Goal: Transaction & Acquisition: Purchase product/service

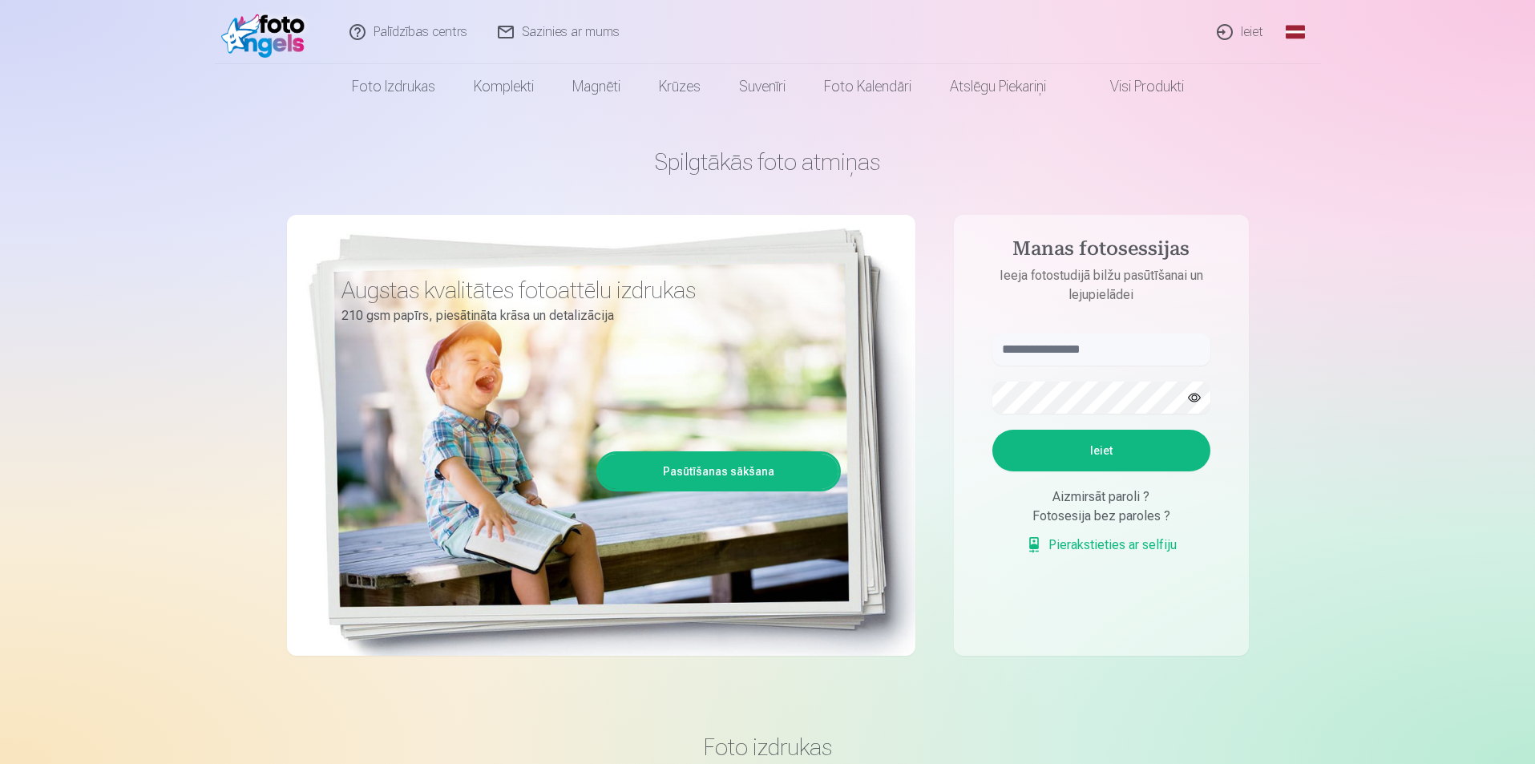
click at [1240, 31] on link "Ieiet" at bounding box center [1240, 32] width 77 height 64
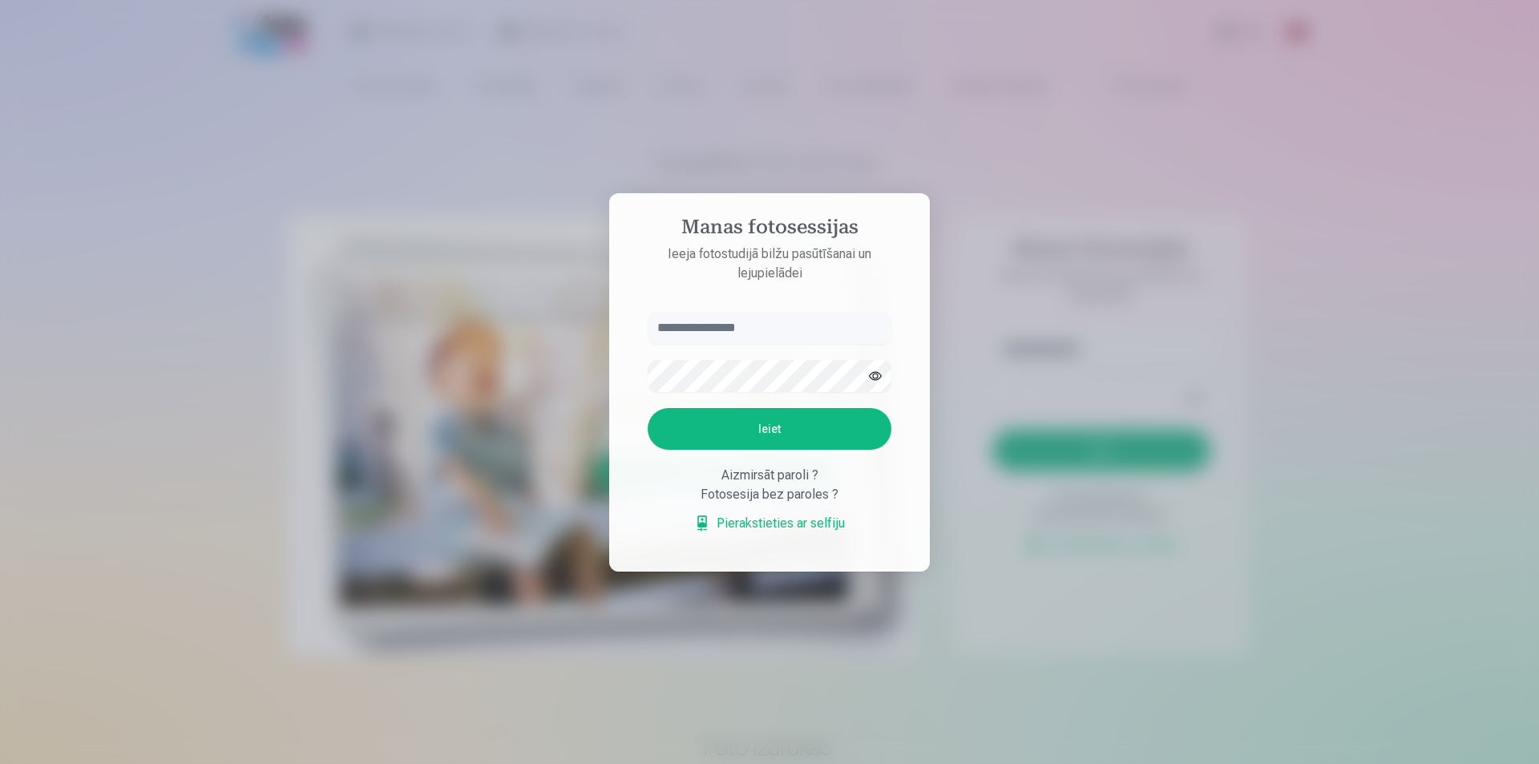
click at [733, 329] on input "text" at bounding box center [770, 328] width 244 height 32
type input "**********"
click at [648, 408] on button "Ieiet" at bounding box center [770, 429] width 244 height 42
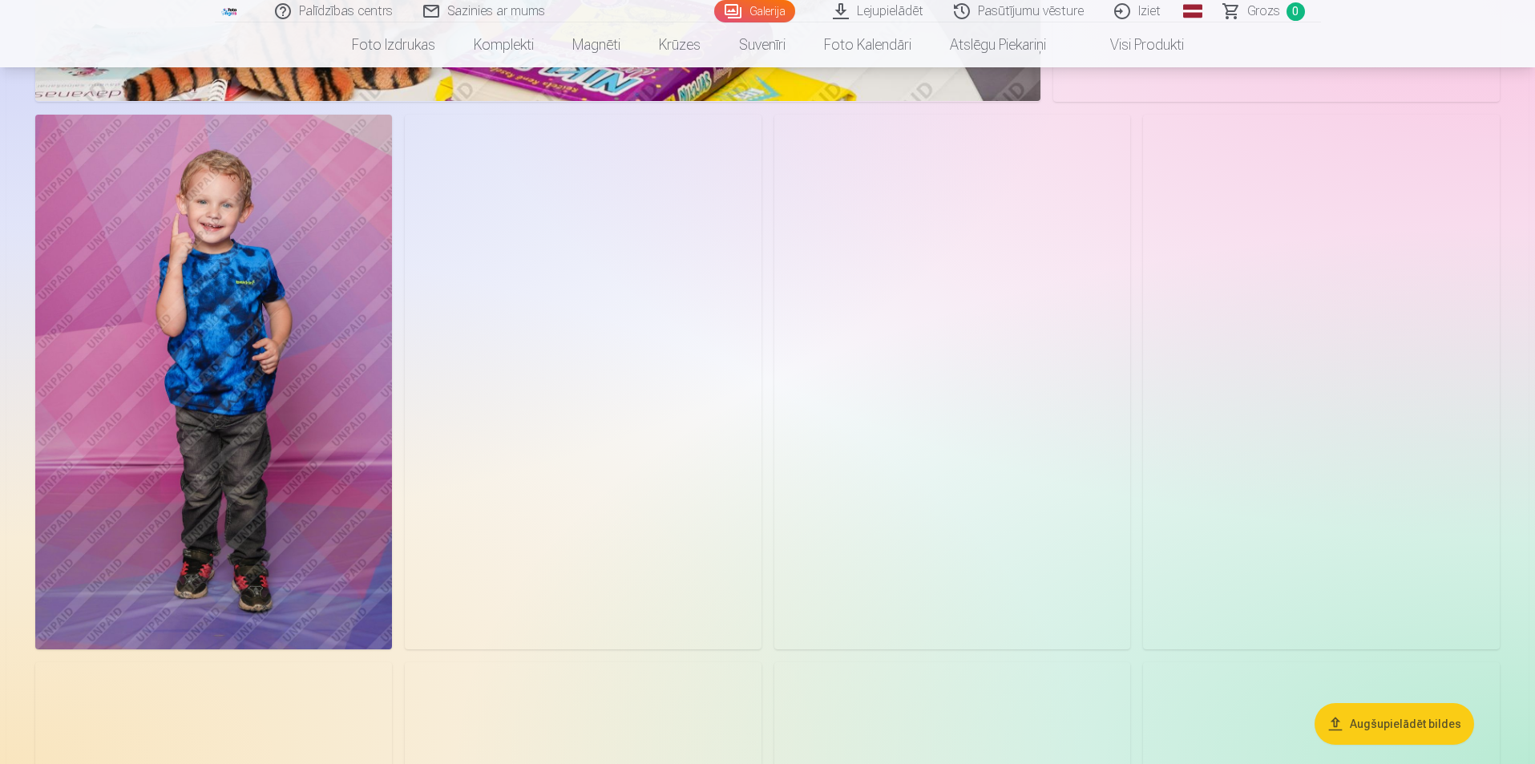
scroll to position [2725, 0]
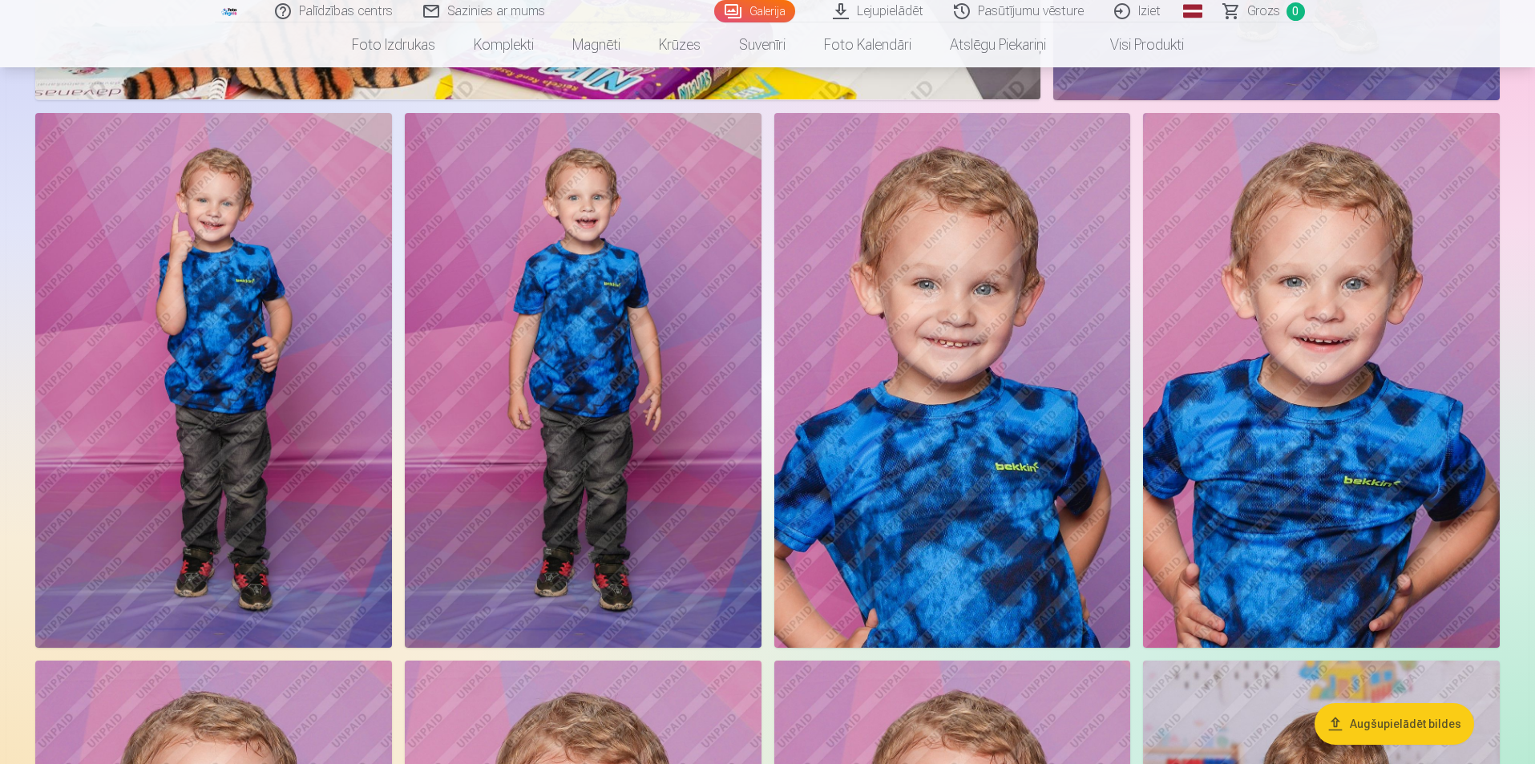
click at [194, 307] on img at bounding box center [213, 380] width 357 height 535
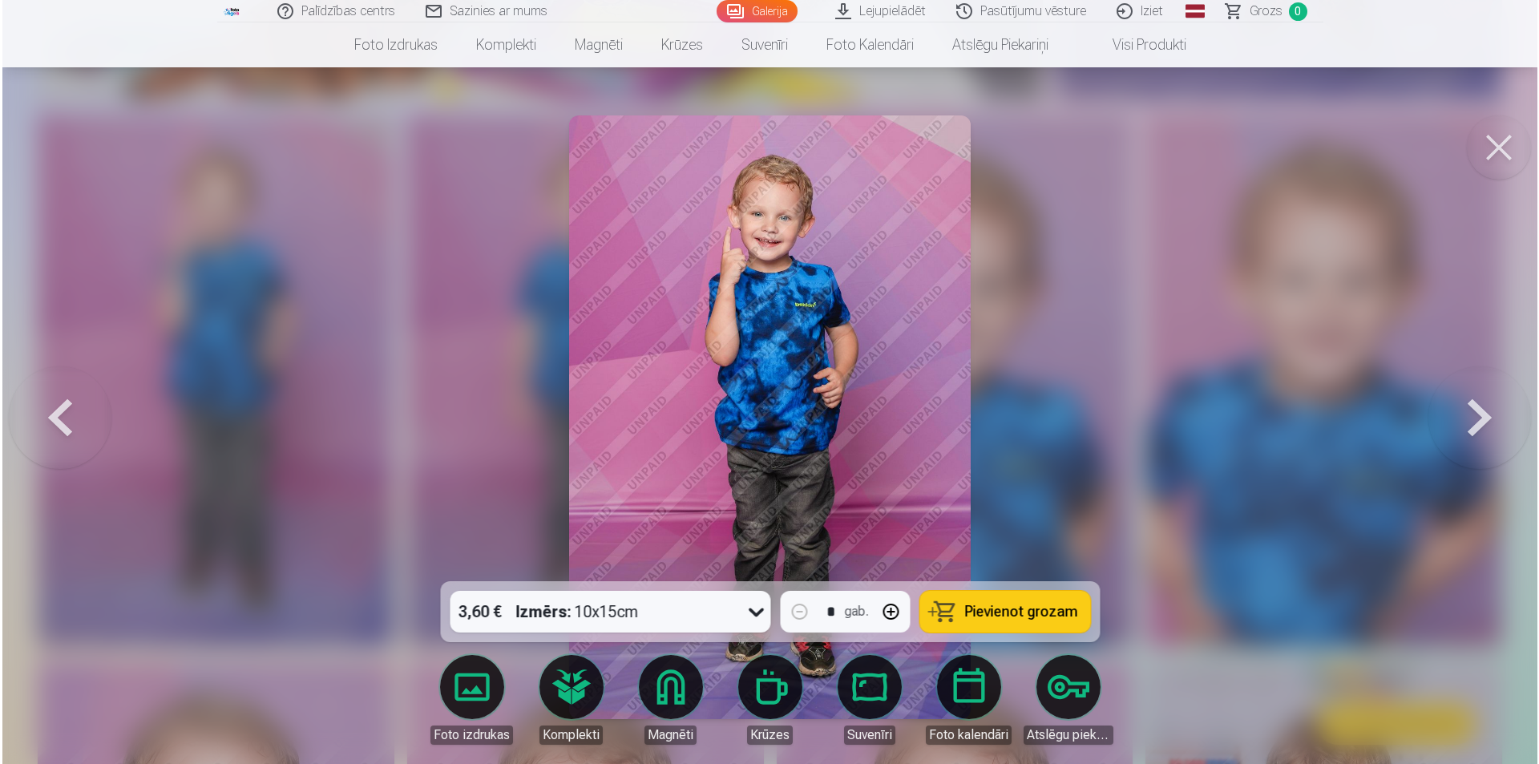
scroll to position [2730, 0]
click at [775, 244] on img at bounding box center [769, 416] width 402 height 603
click at [1506, 153] on button at bounding box center [1500, 147] width 64 height 64
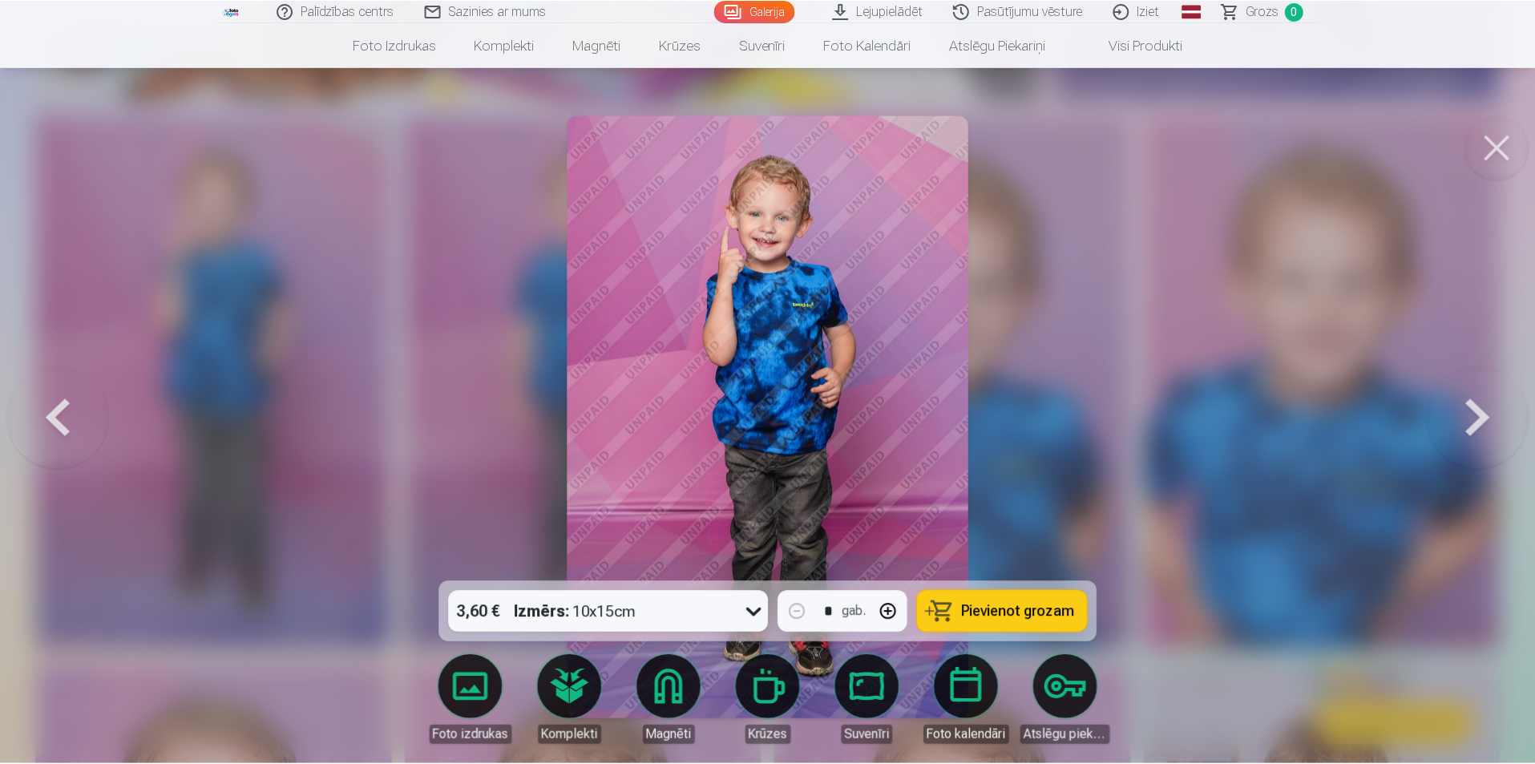
scroll to position [2725, 0]
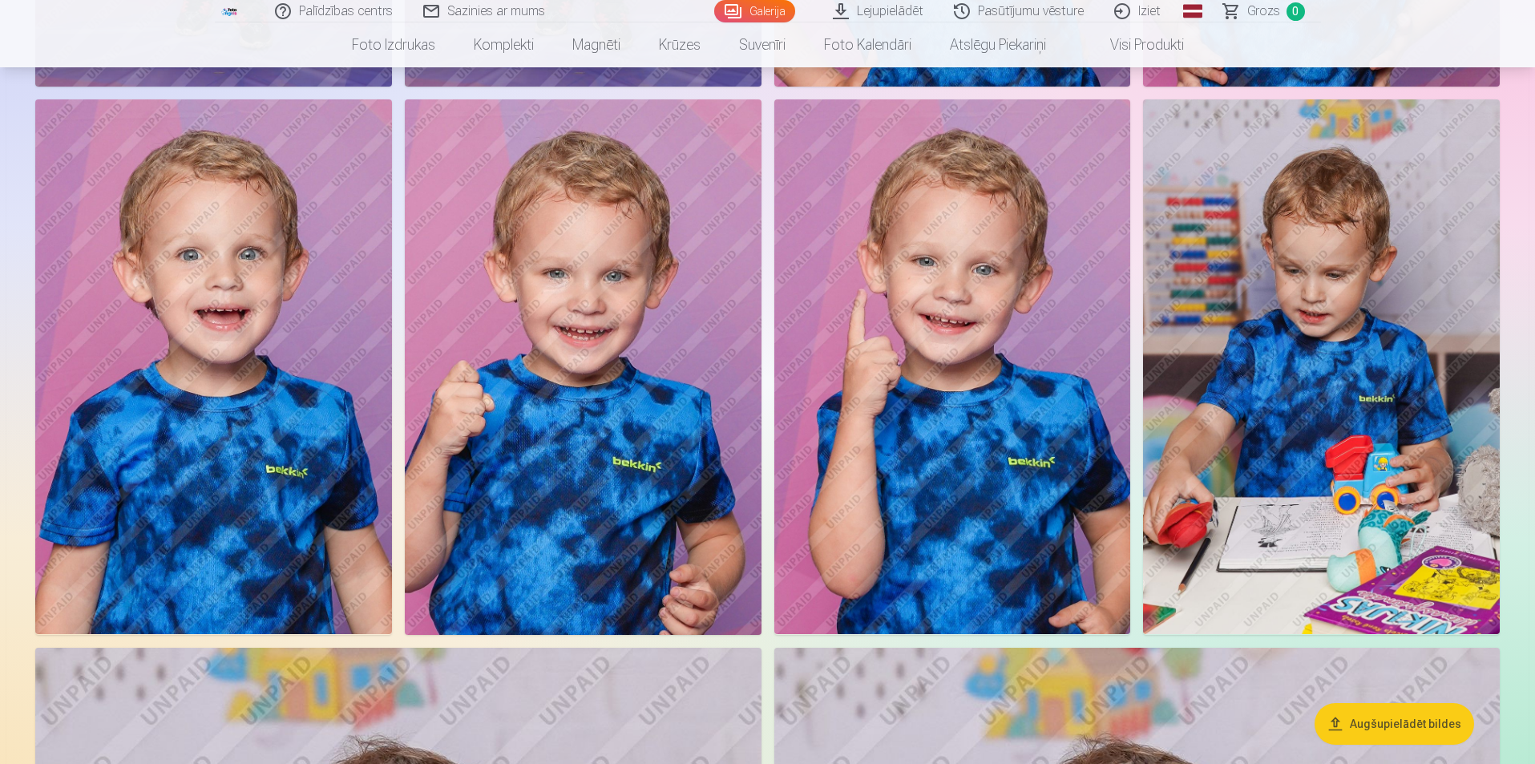
click at [989, 404] on img at bounding box center [952, 366] width 357 height 535
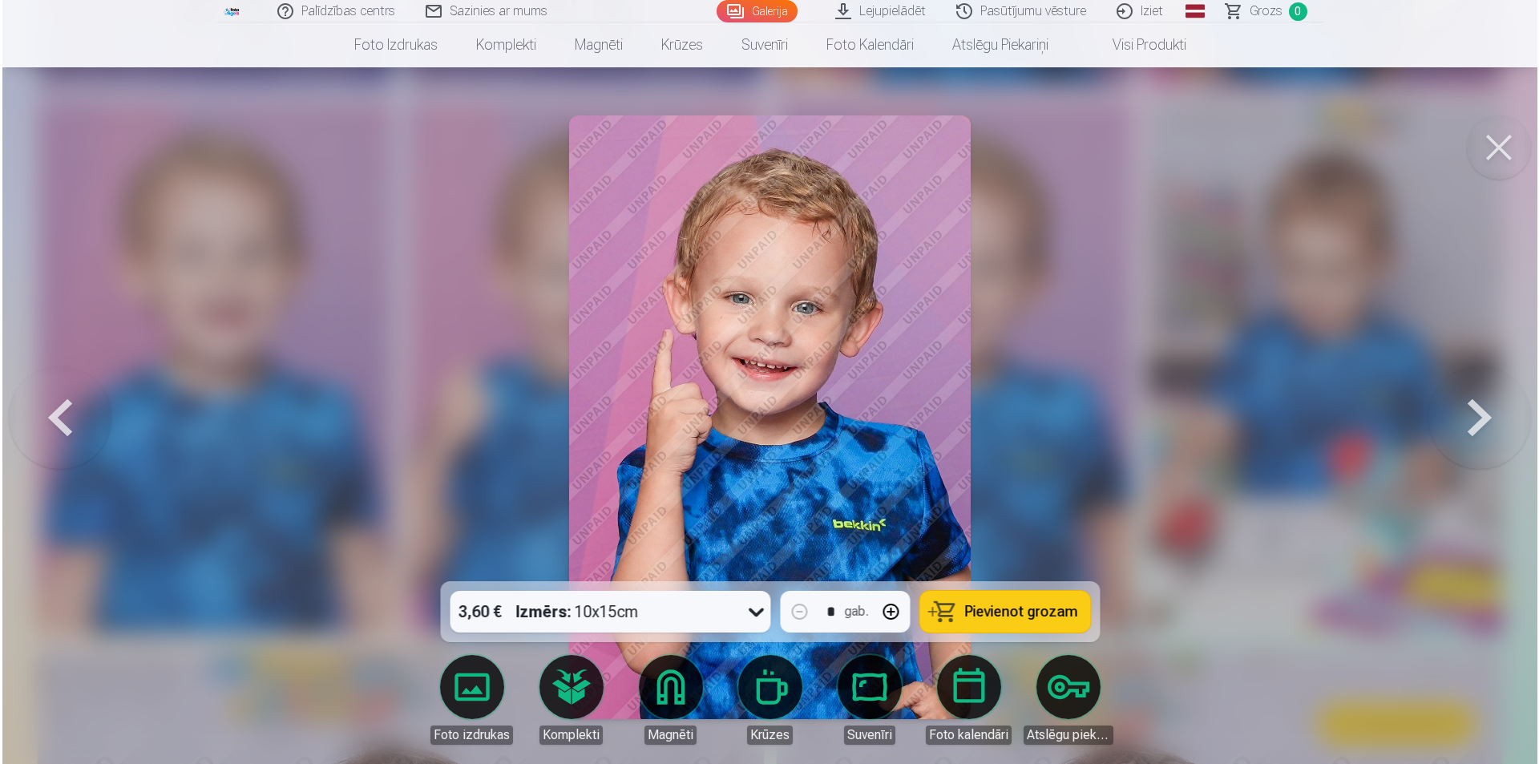
scroll to position [3292, 0]
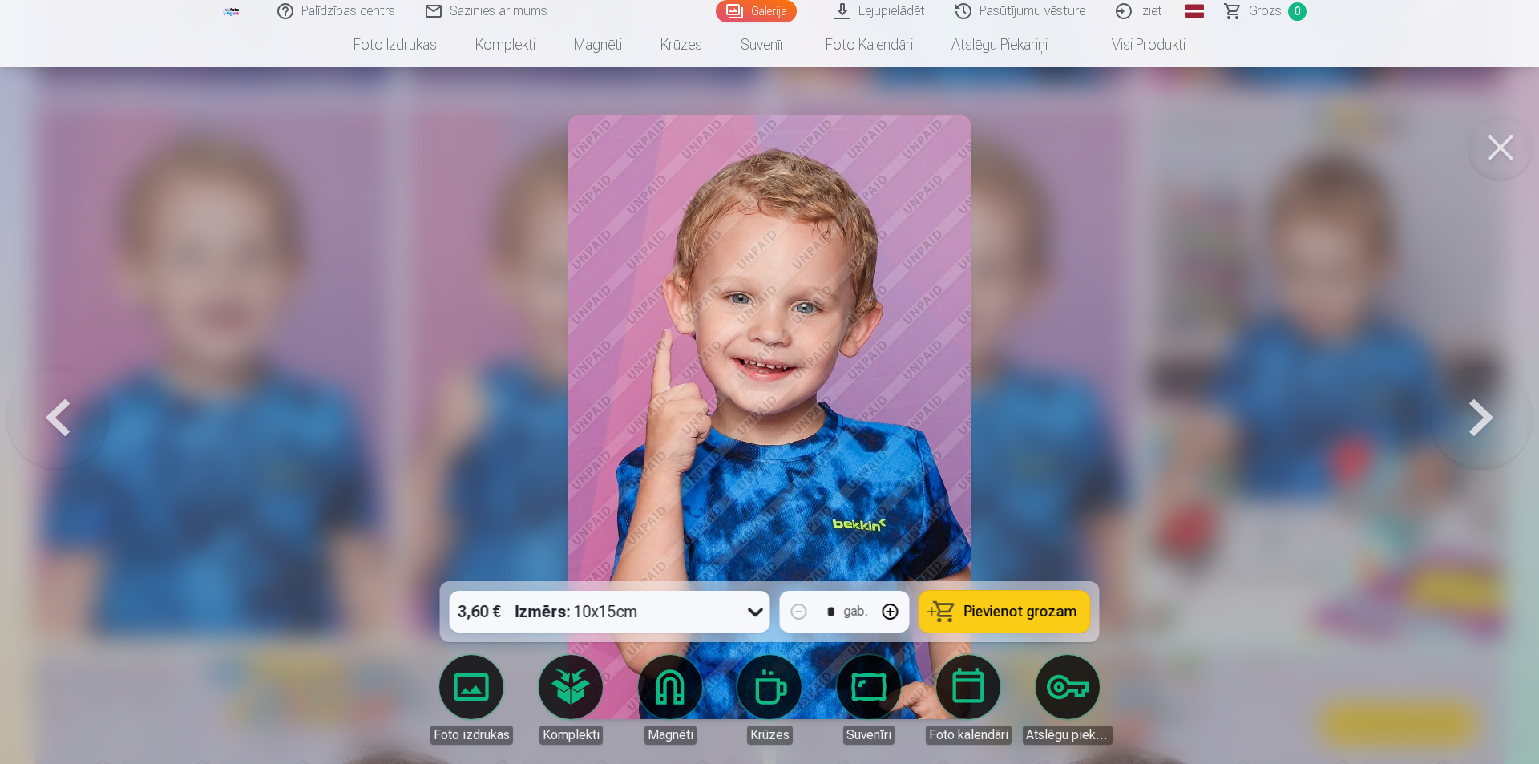
click at [1487, 144] on button at bounding box center [1500, 147] width 64 height 64
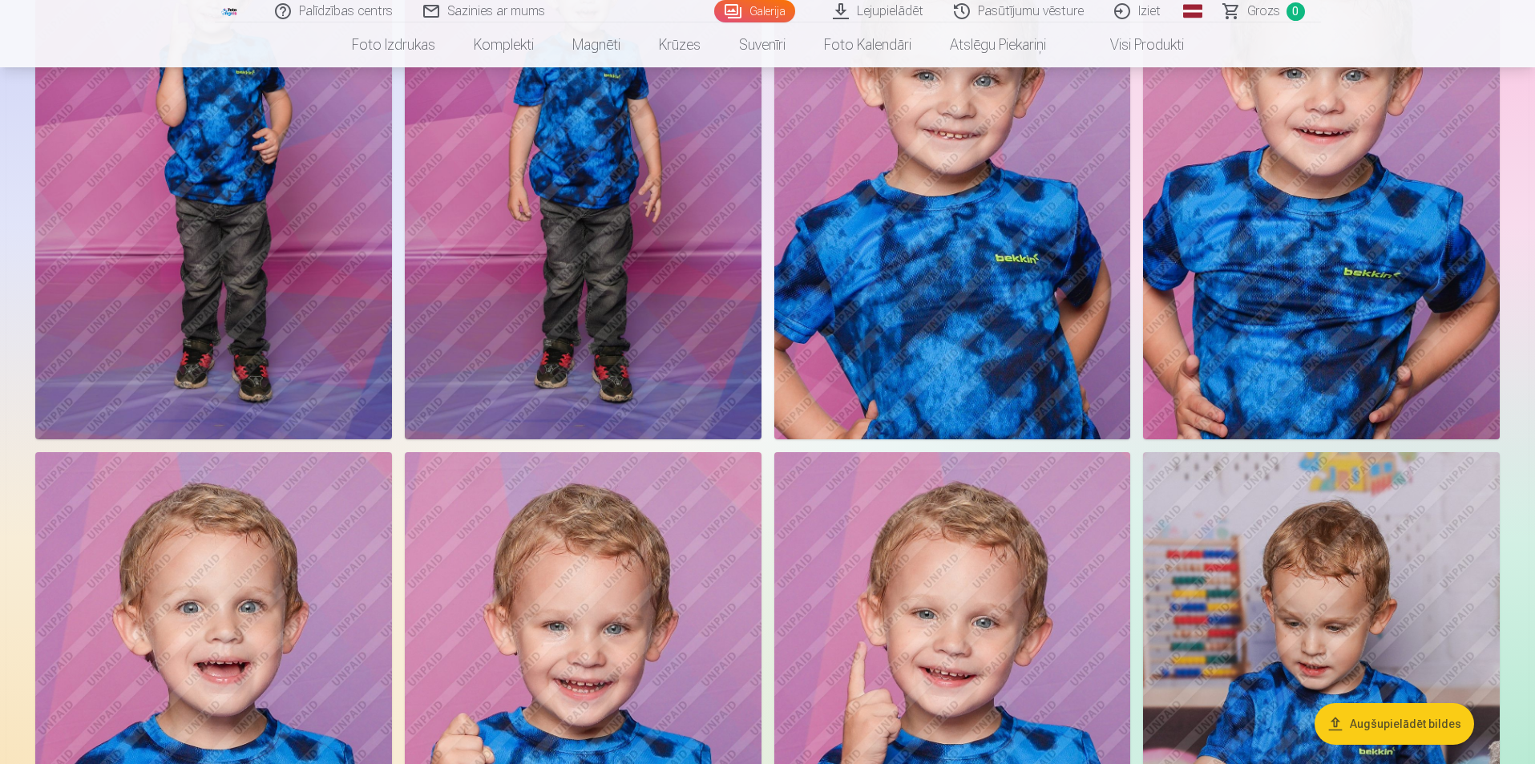
scroll to position [2484, 0]
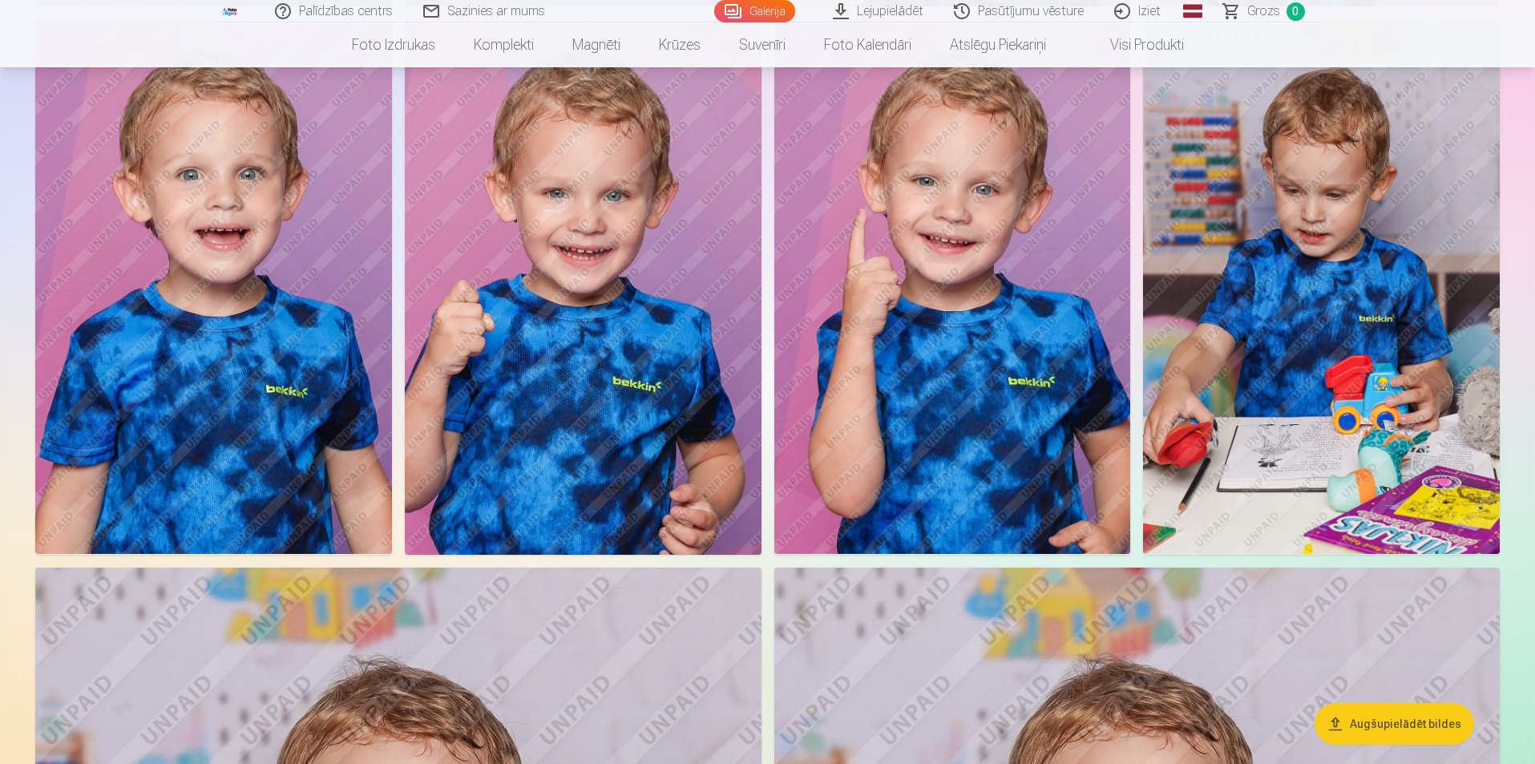
click at [965, 323] on img at bounding box center [952, 286] width 357 height 535
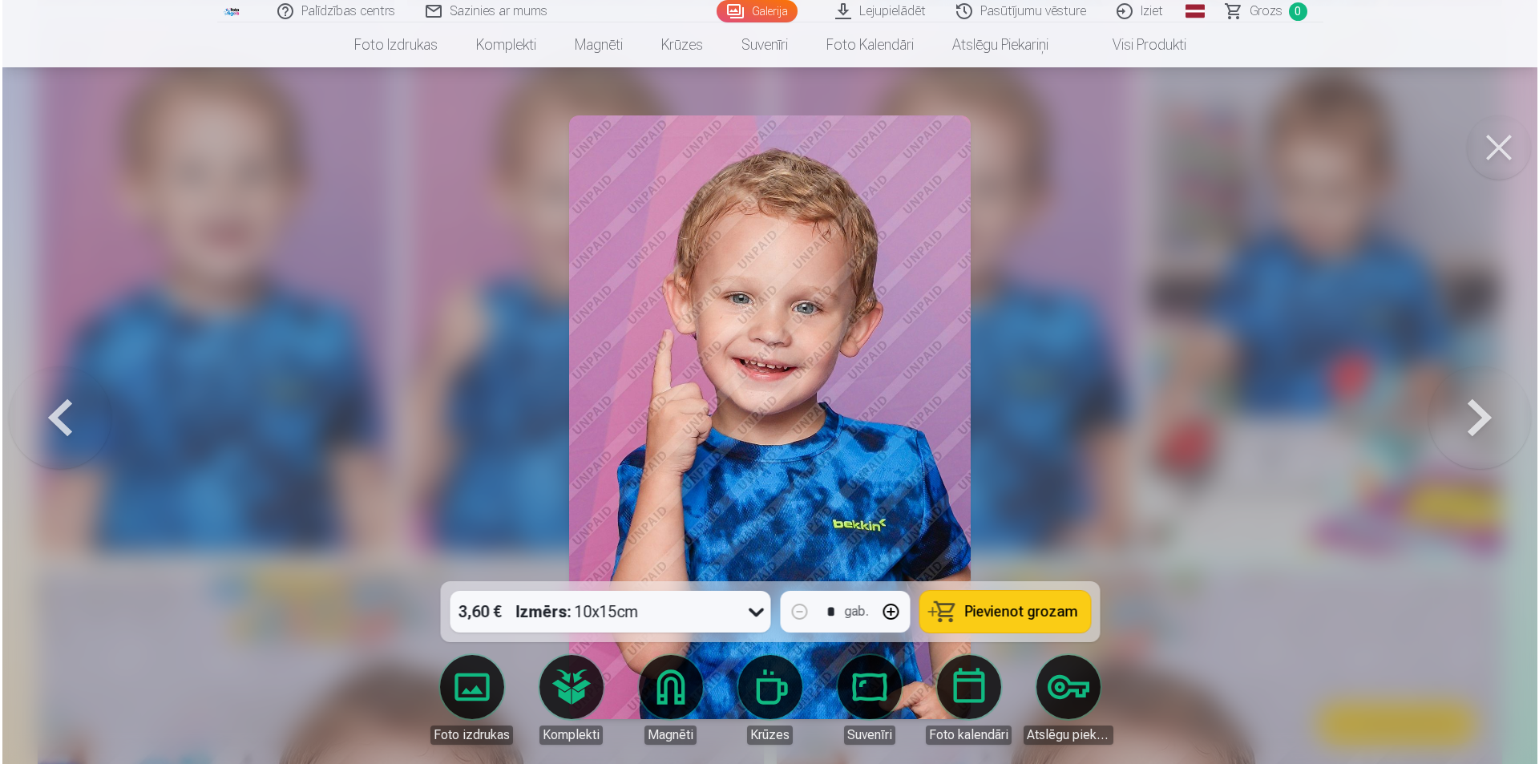
scroll to position [3372, 0]
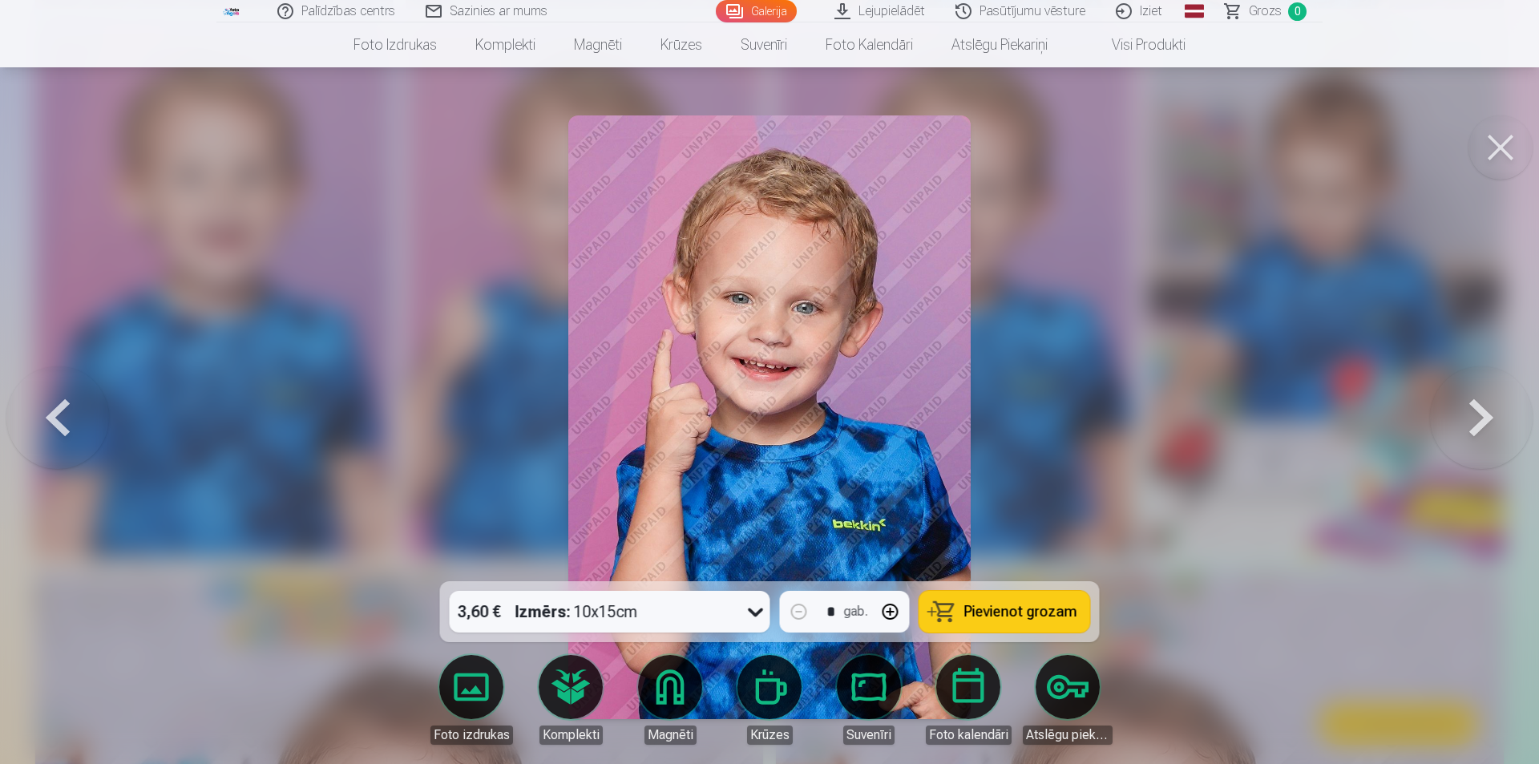
click at [745, 611] on icon at bounding box center [756, 612] width 26 height 26
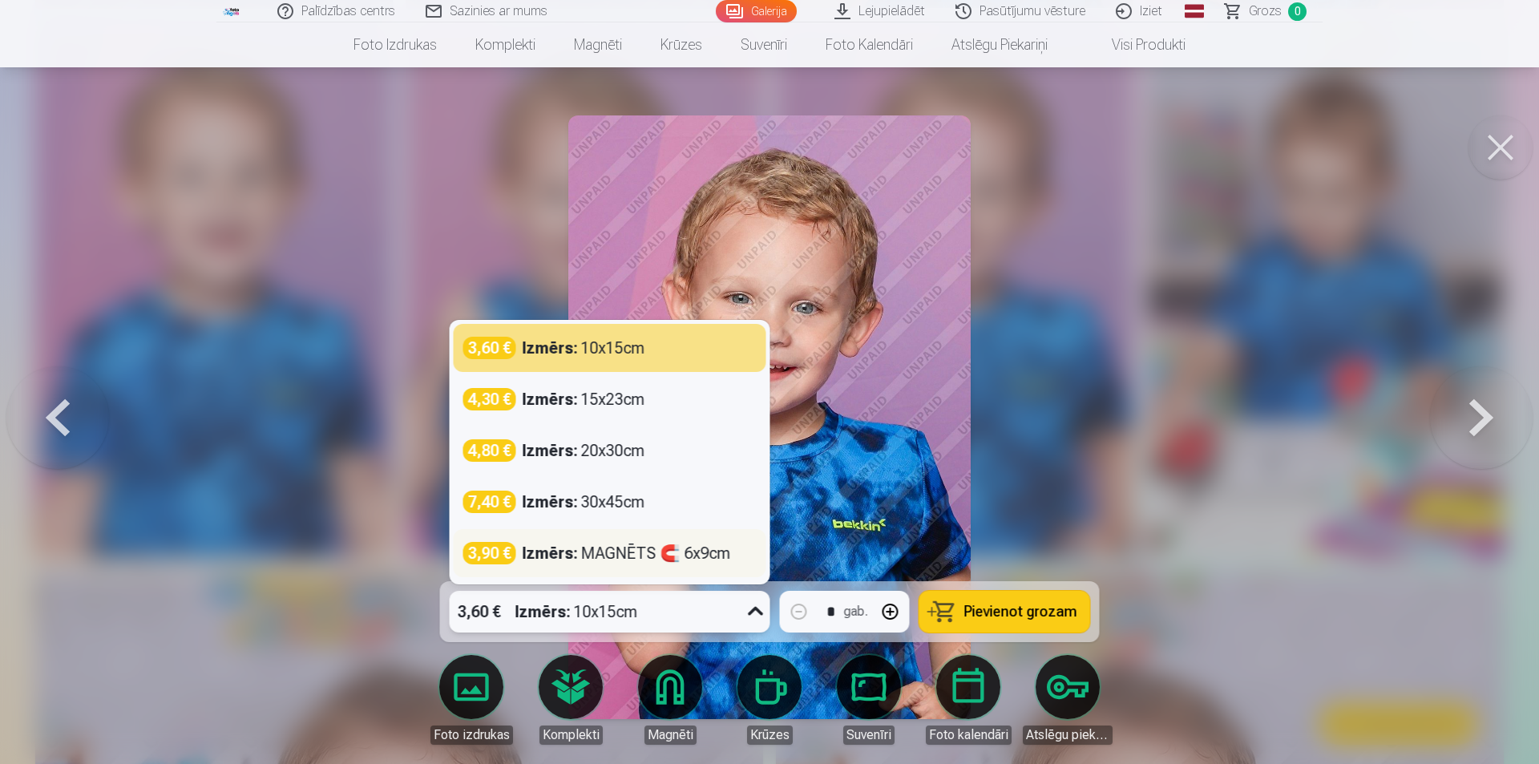
click at [695, 556] on div "Izmērs : MAGNĒTS 🧲 6x9cm" at bounding box center [627, 553] width 208 height 22
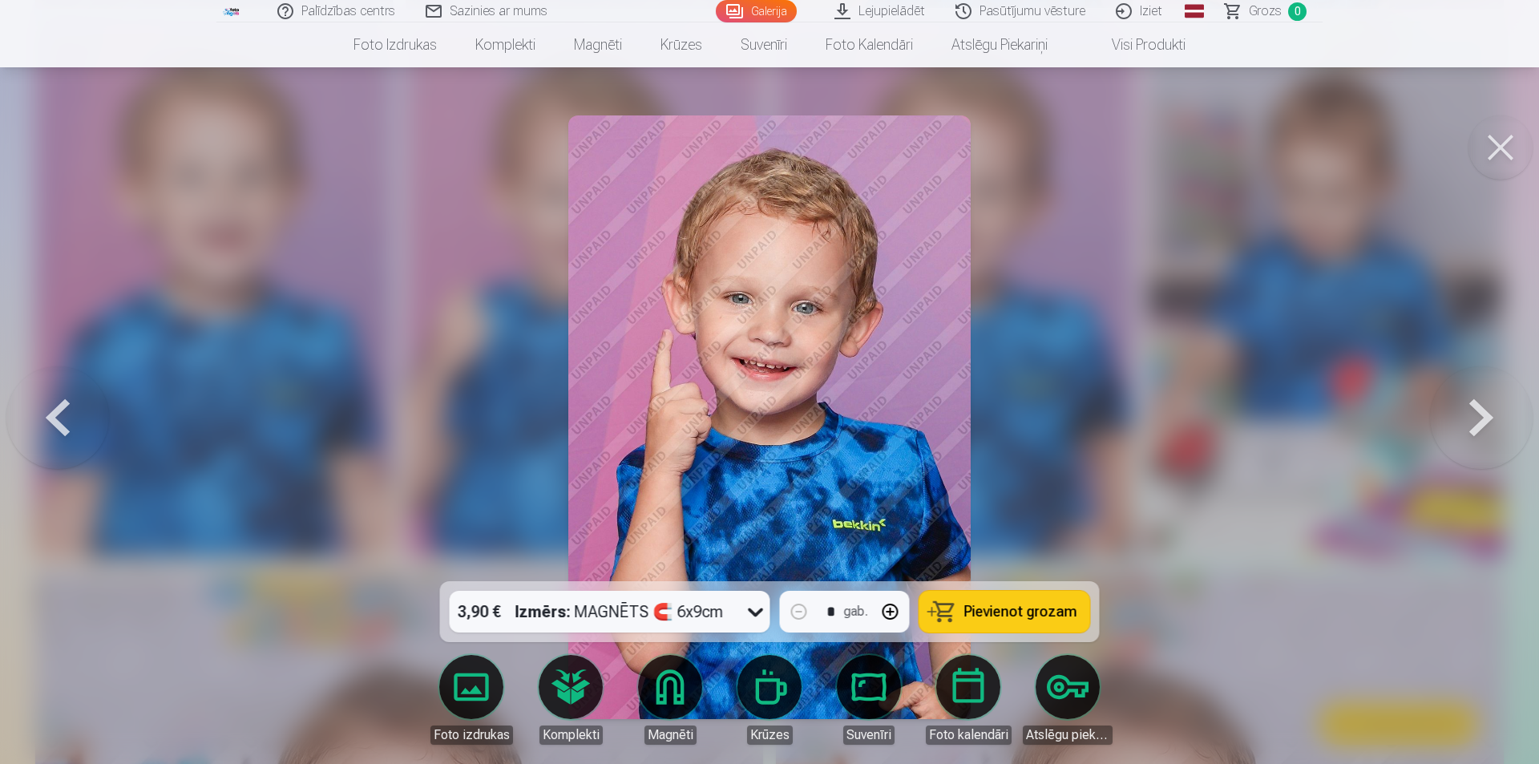
click at [983, 607] on span "Pievienot grozam" at bounding box center [1020, 611] width 113 height 14
click at [1491, 143] on button at bounding box center [1500, 147] width 64 height 64
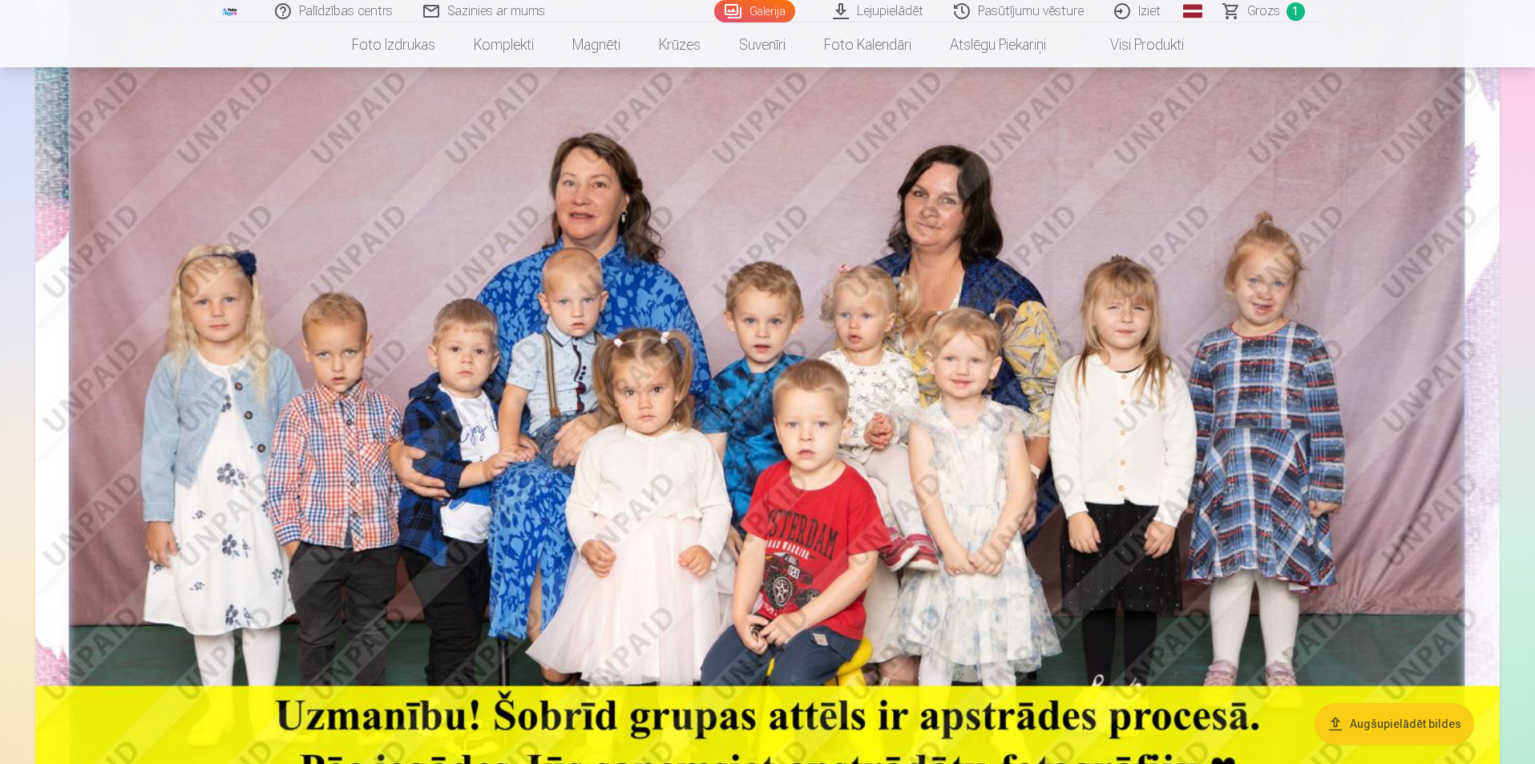
scroll to position [240, 0]
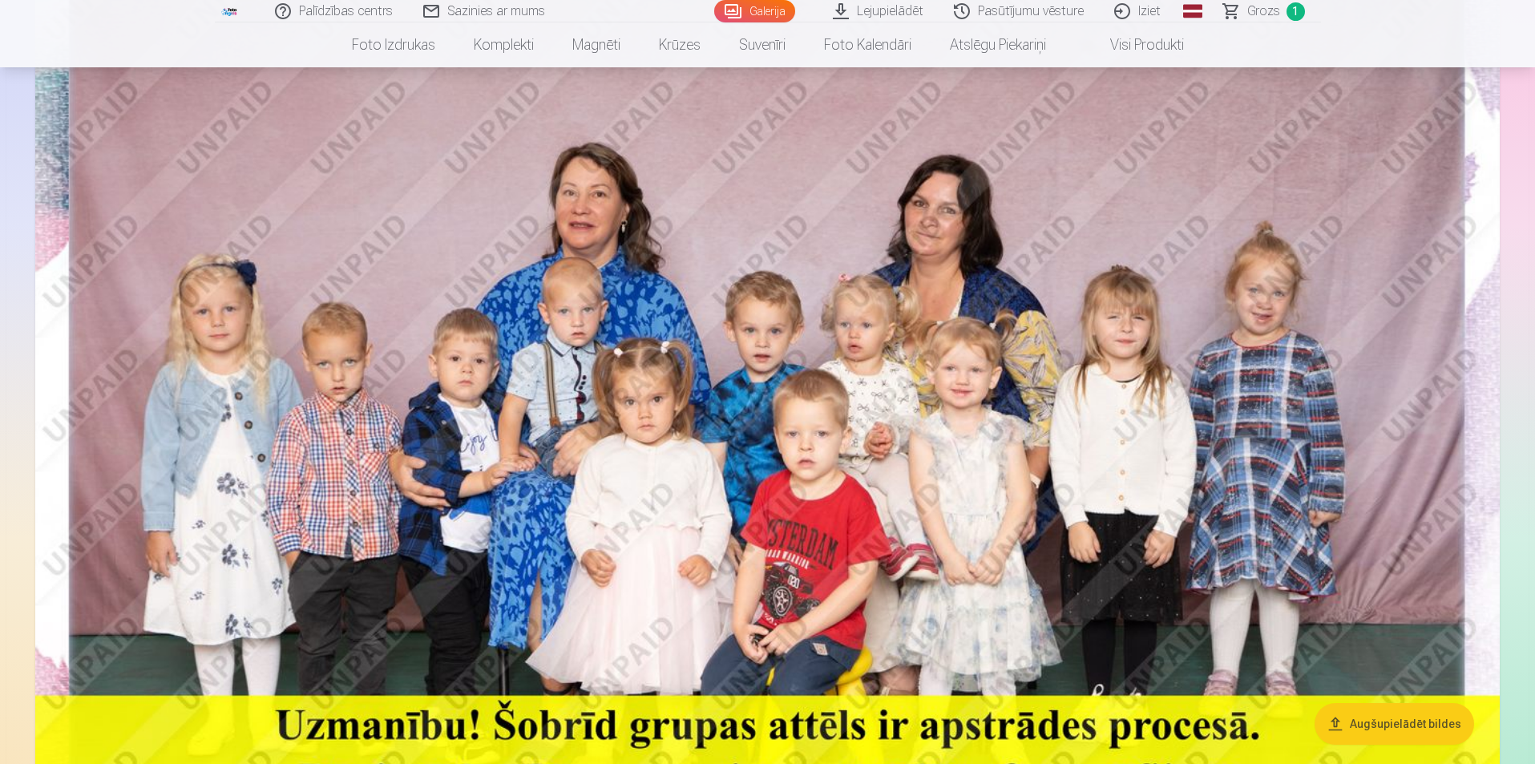
click at [1193, 391] on img at bounding box center [767, 424] width 1464 height 977
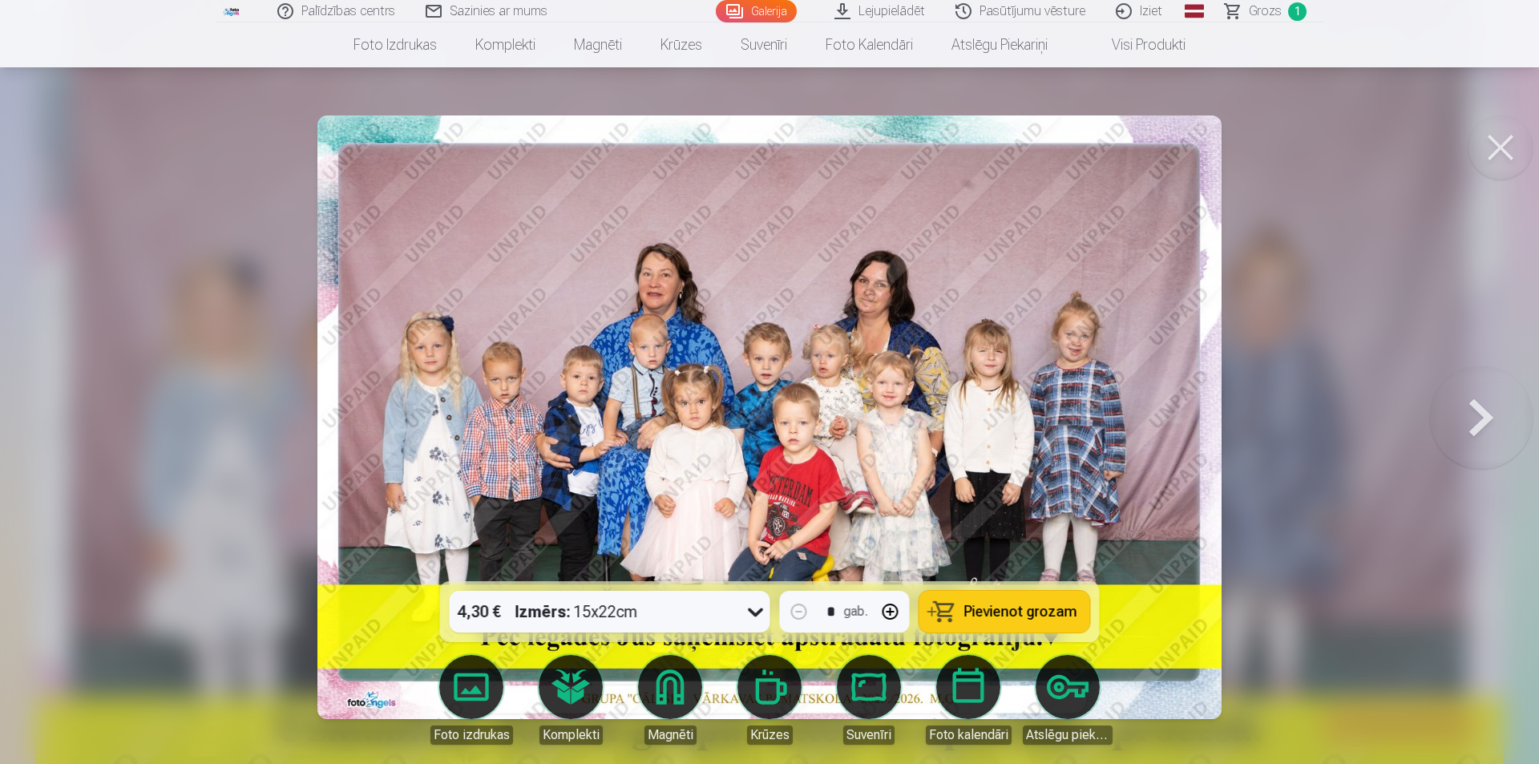
click at [960, 607] on button "Pievienot grozam" at bounding box center [1004, 612] width 171 height 42
click at [1505, 143] on button at bounding box center [1500, 147] width 64 height 64
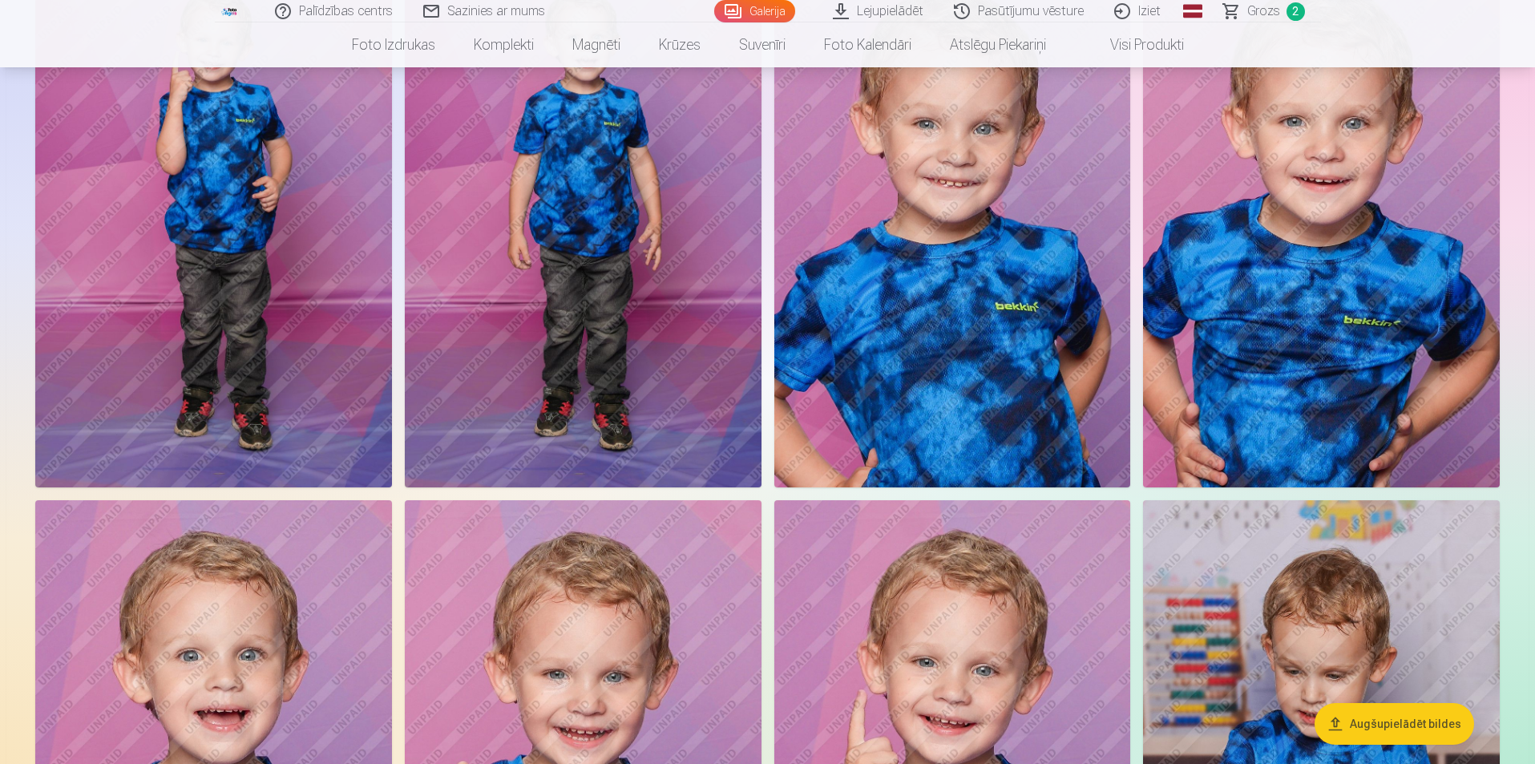
scroll to position [2805, 0]
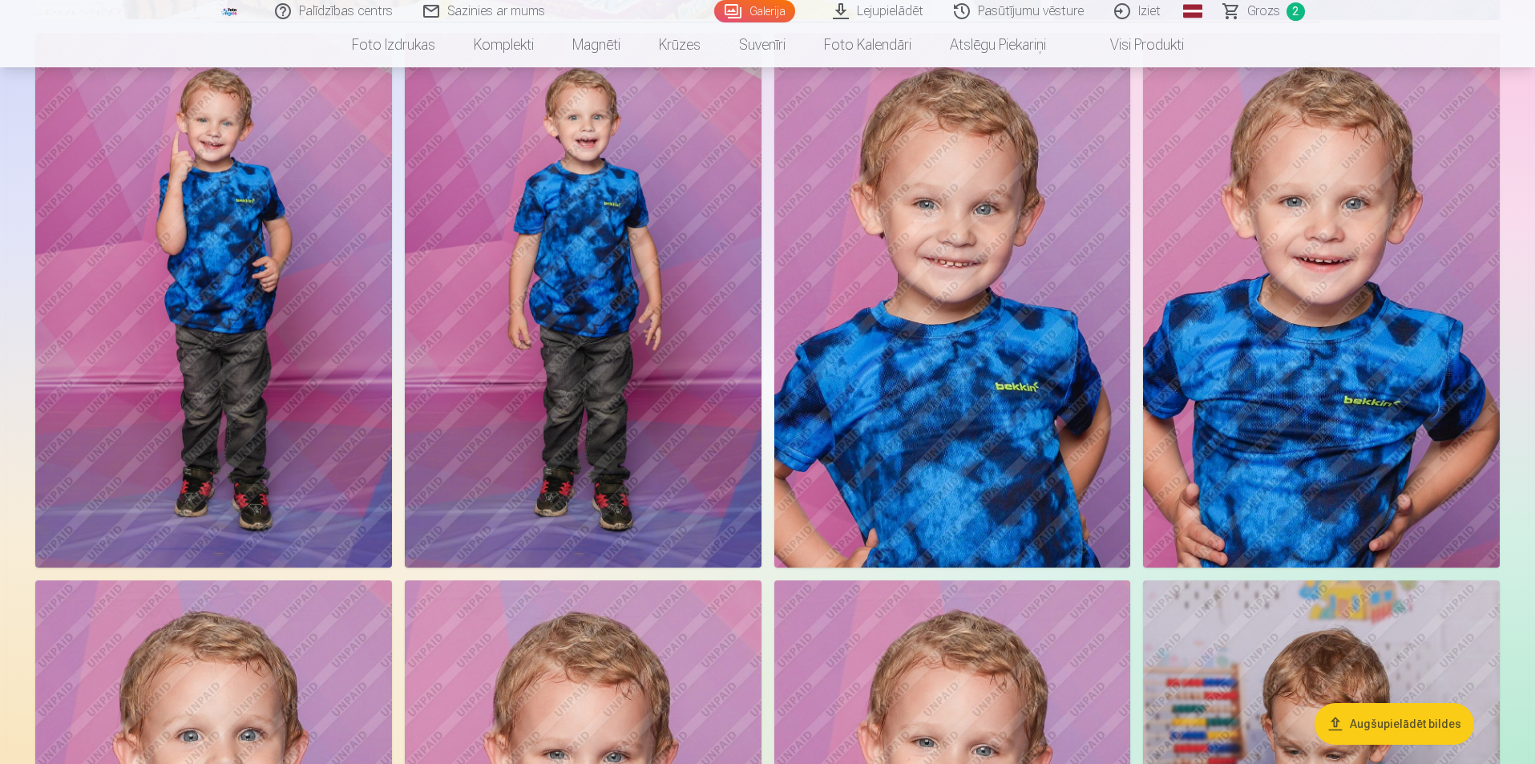
click at [1007, 365] on img at bounding box center [952, 300] width 357 height 535
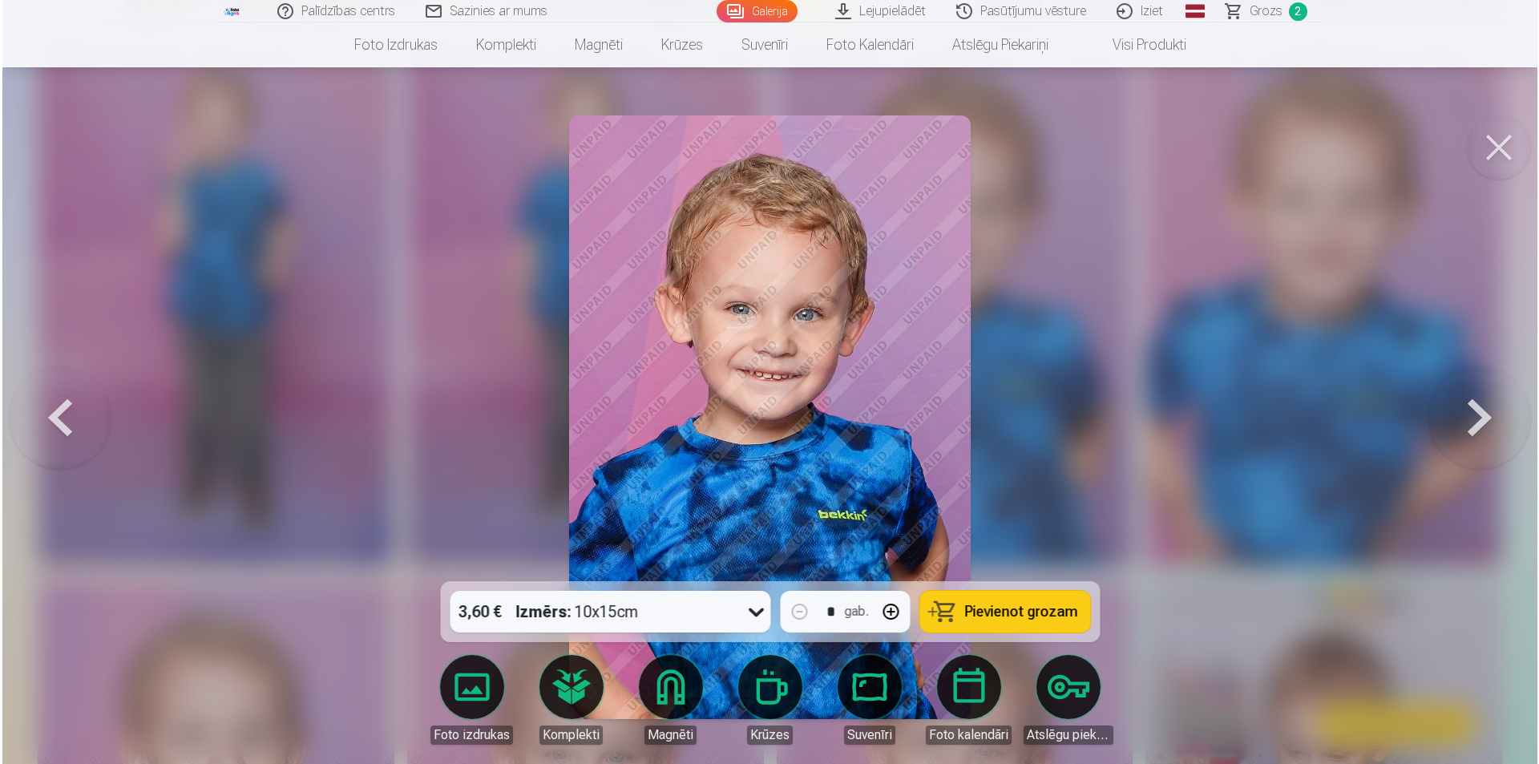
scroll to position [2811, 0]
click at [730, 611] on div "3,60 € Izmērs : 10x15cm" at bounding box center [595, 612] width 290 height 42
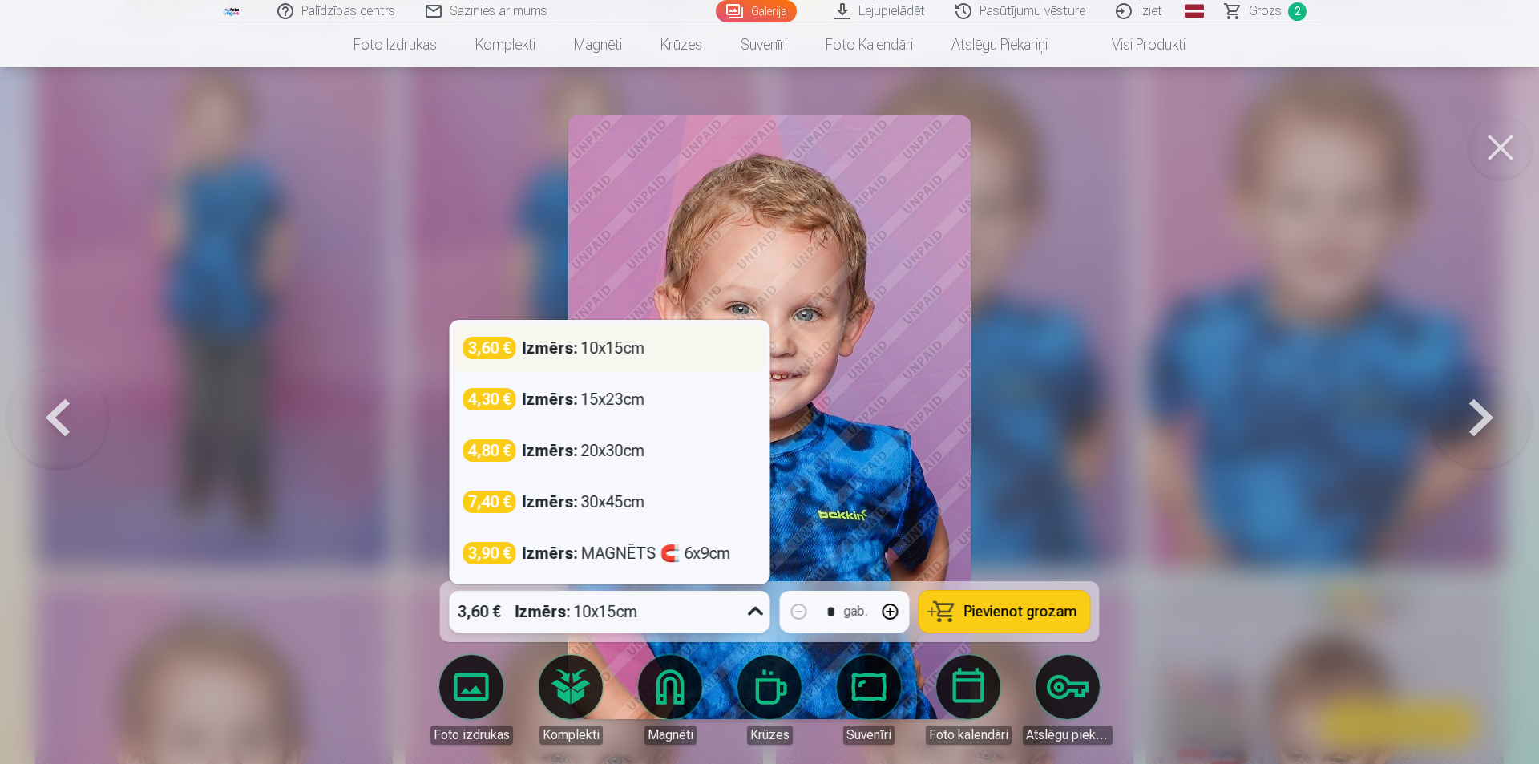
click at [591, 347] on div "Izmērs : 10x15cm" at bounding box center [584, 348] width 123 height 22
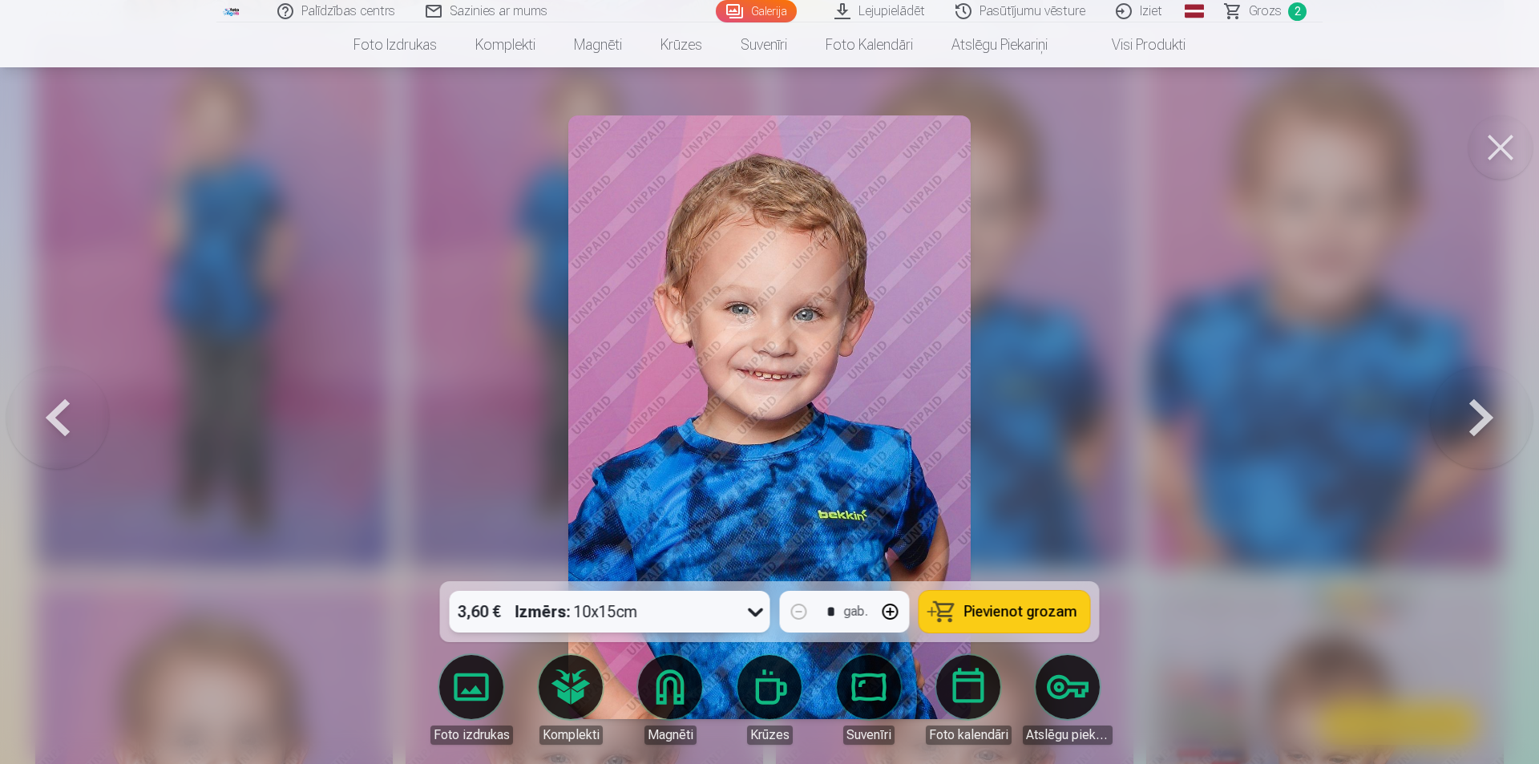
click at [981, 608] on span "Pievienot grozam" at bounding box center [1020, 611] width 113 height 14
click at [1269, 6] on span "Grozs" at bounding box center [1265, 11] width 33 height 19
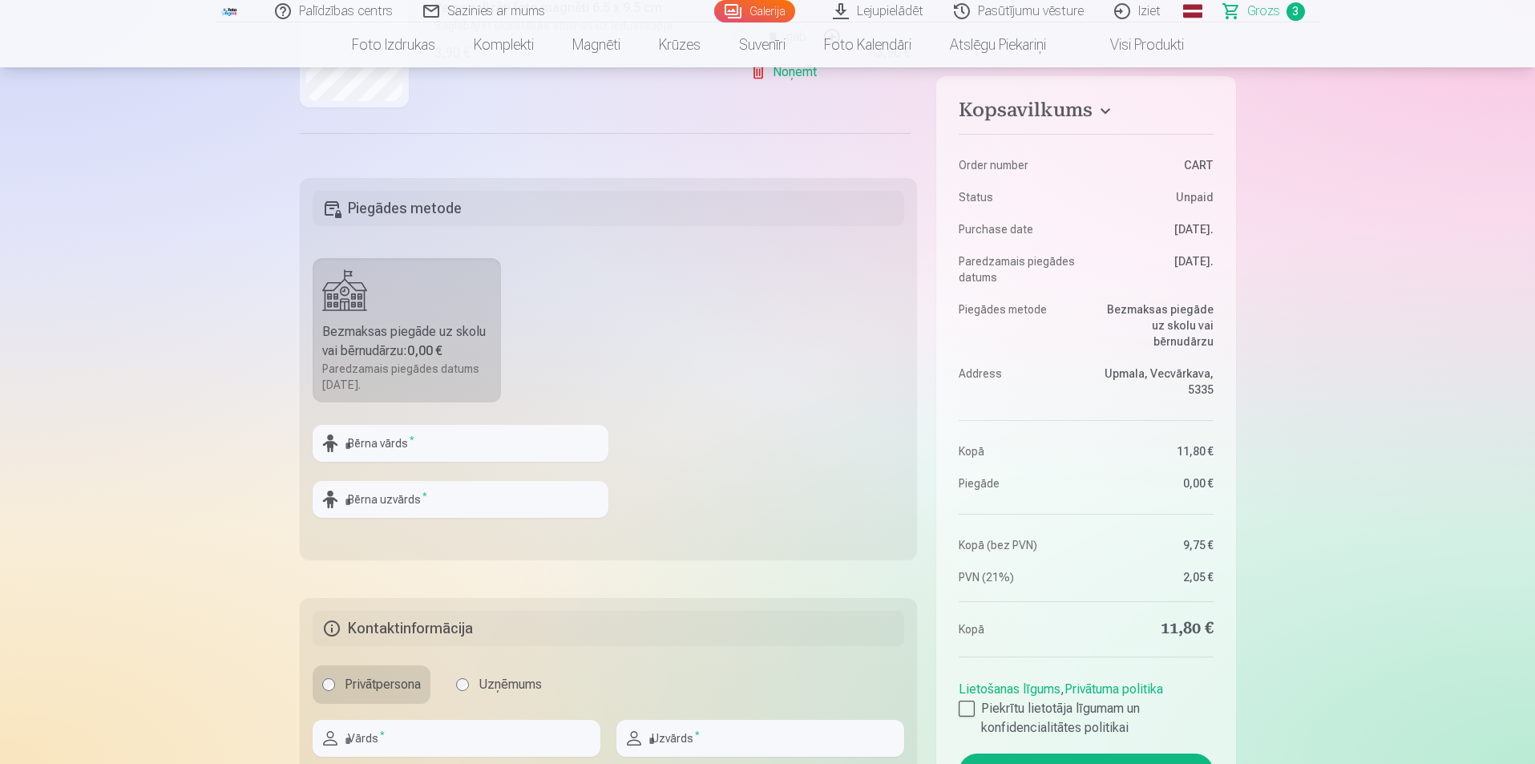
scroll to position [481, 0]
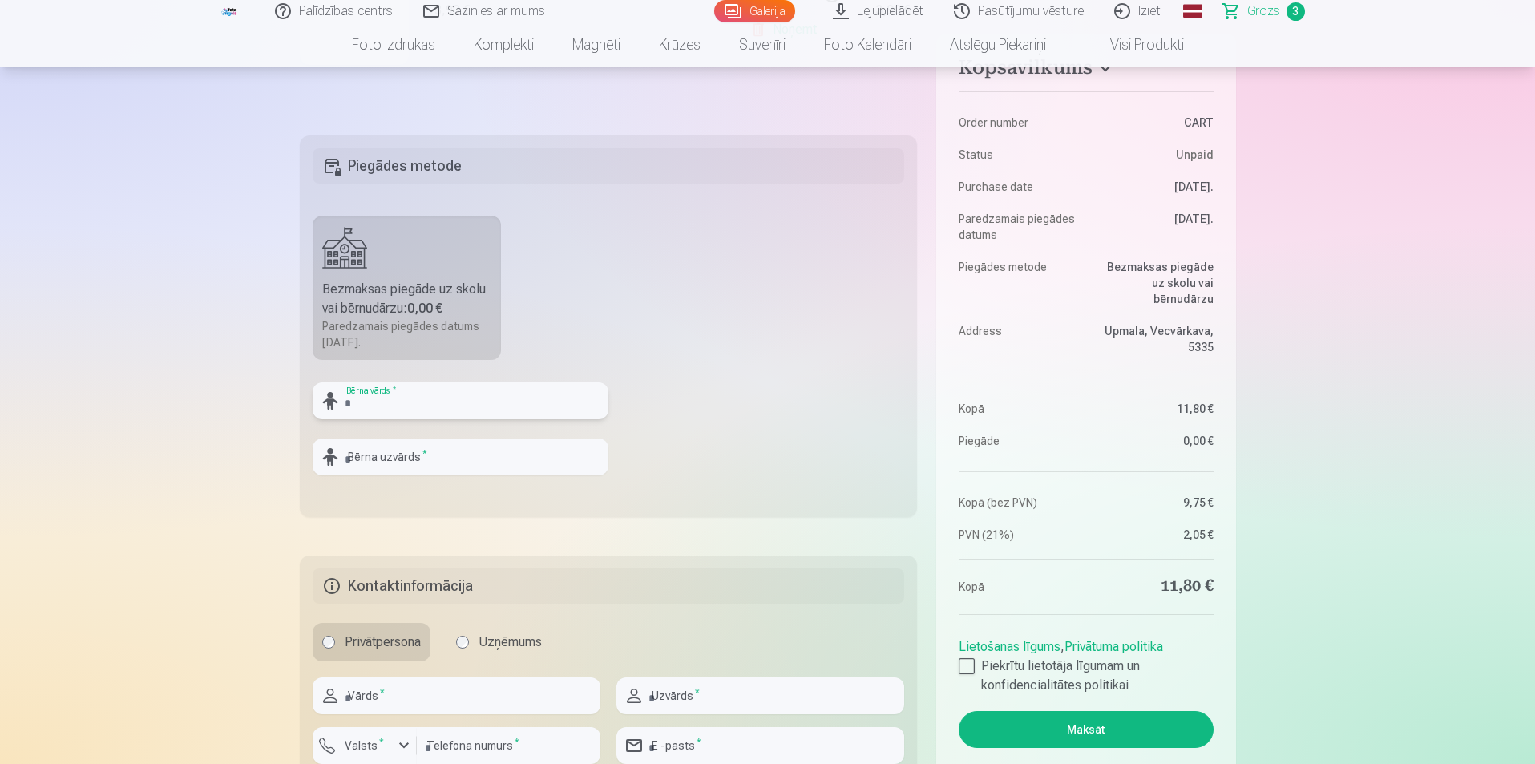
click at [433, 406] on input "text" at bounding box center [461, 400] width 296 height 37
type input "*"
type input "******"
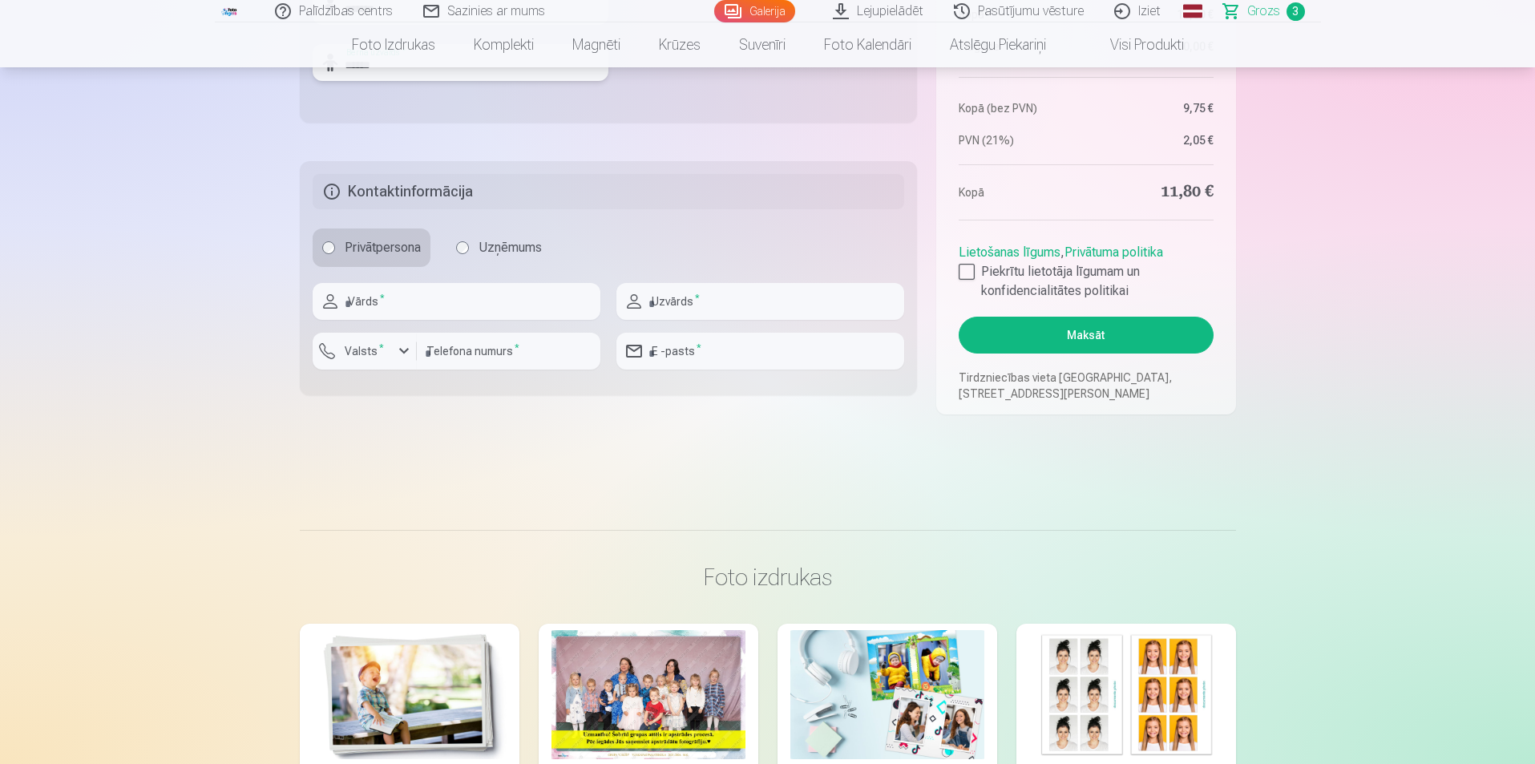
scroll to position [882, 0]
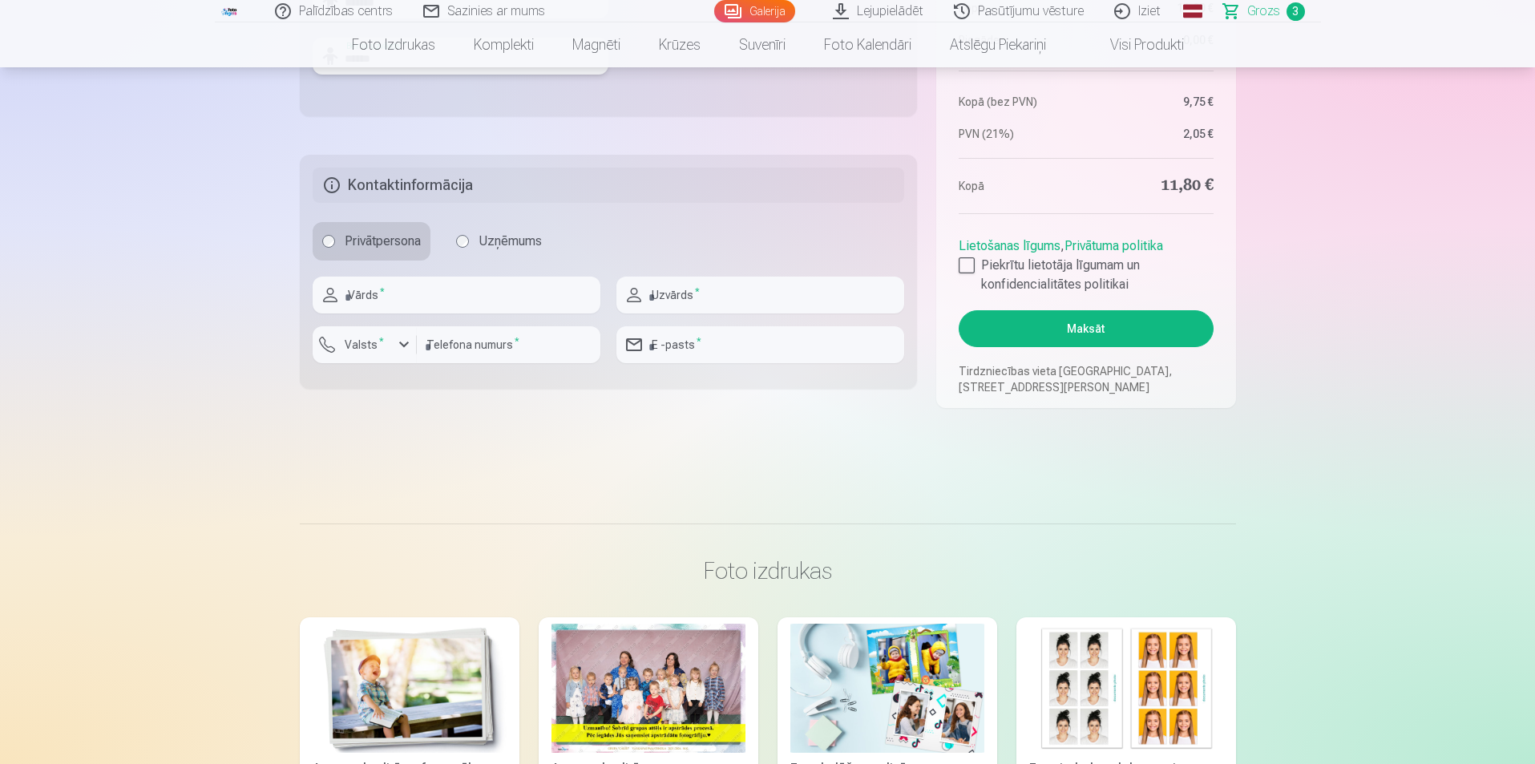
type input "******"
click at [453, 300] on input "text" at bounding box center [457, 294] width 288 height 37
type input "******"
type input "********"
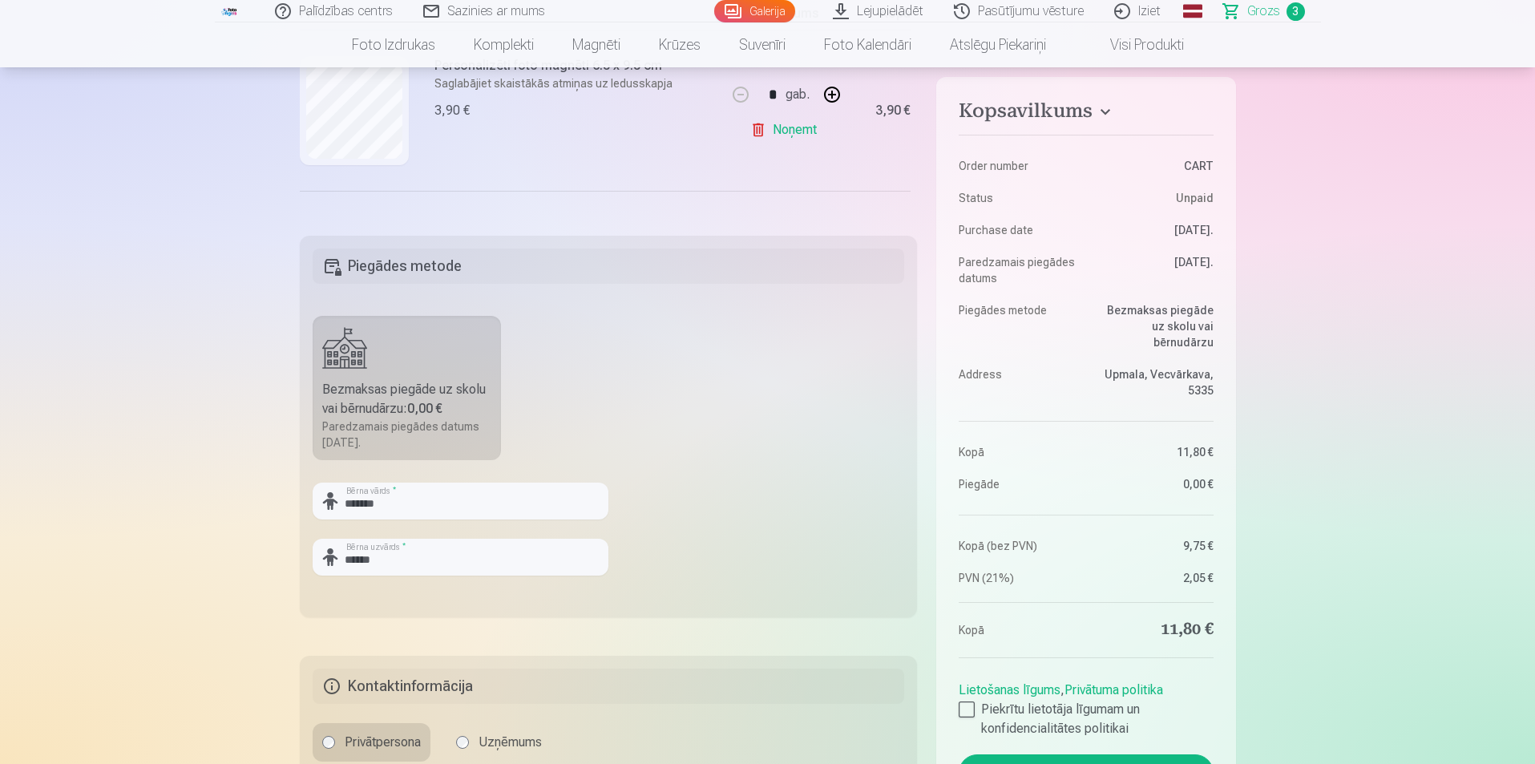
scroll to position [401, 0]
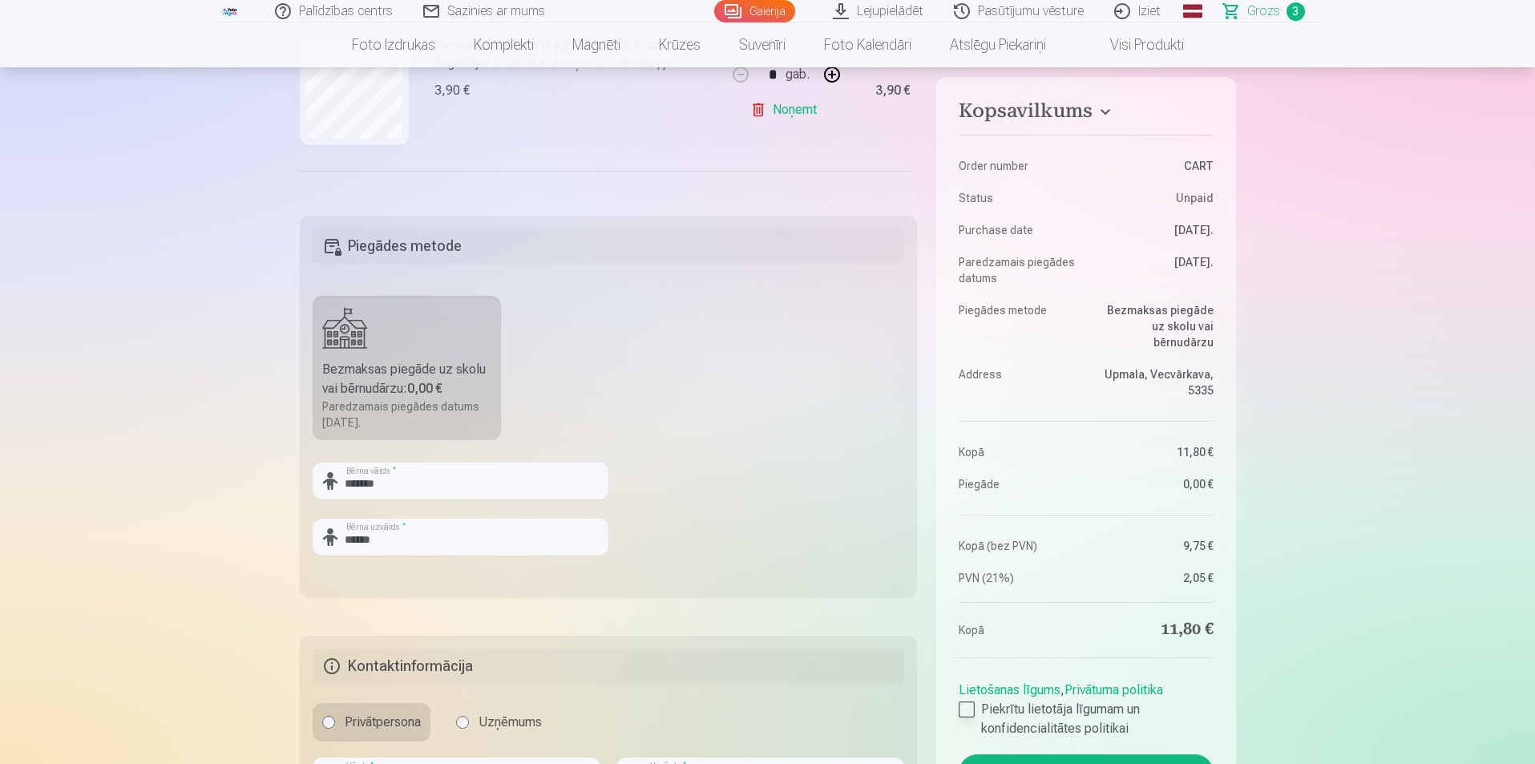
type input "**********"
click at [964, 701] on div at bounding box center [967, 709] width 16 height 16
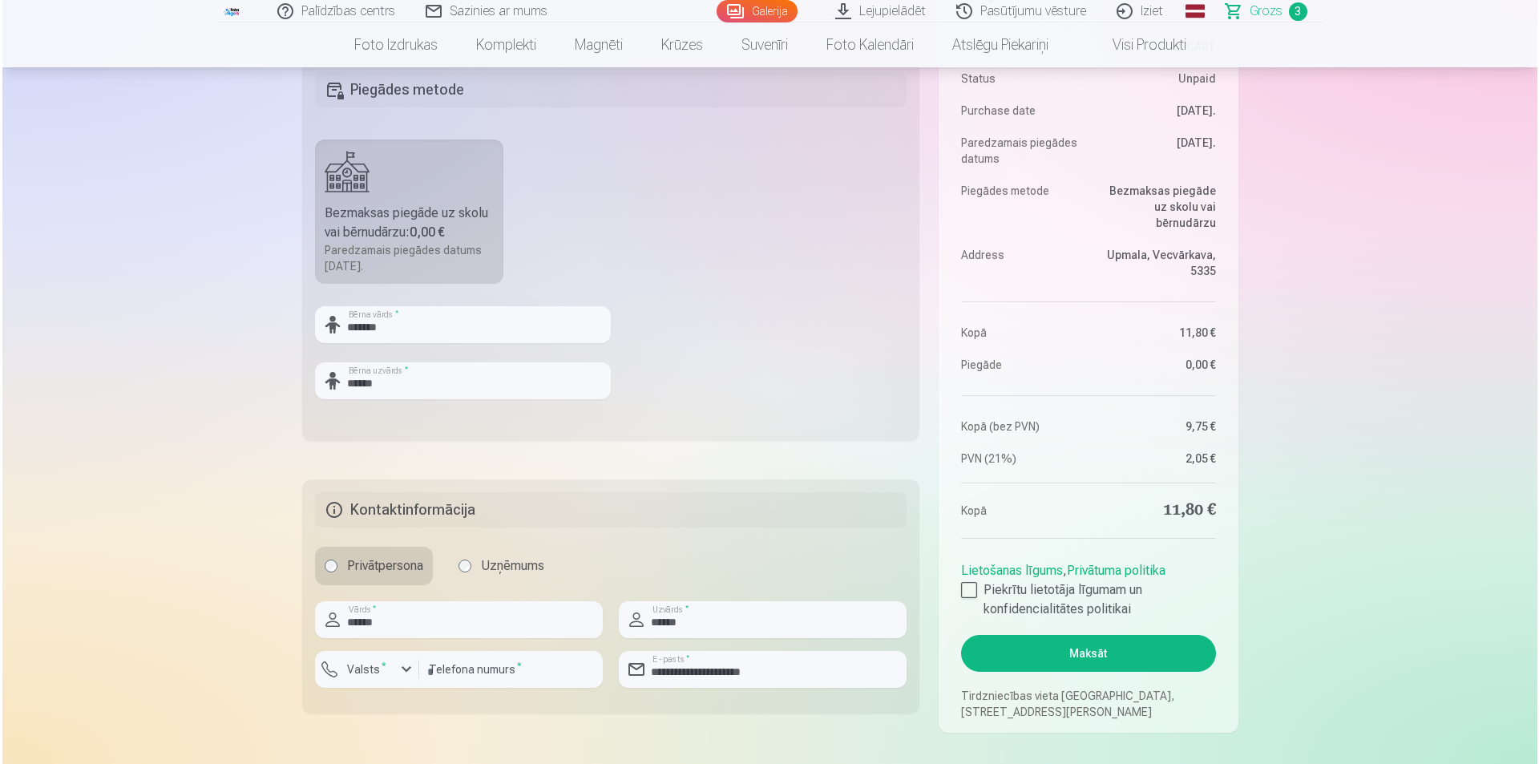
scroll to position [561, 0]
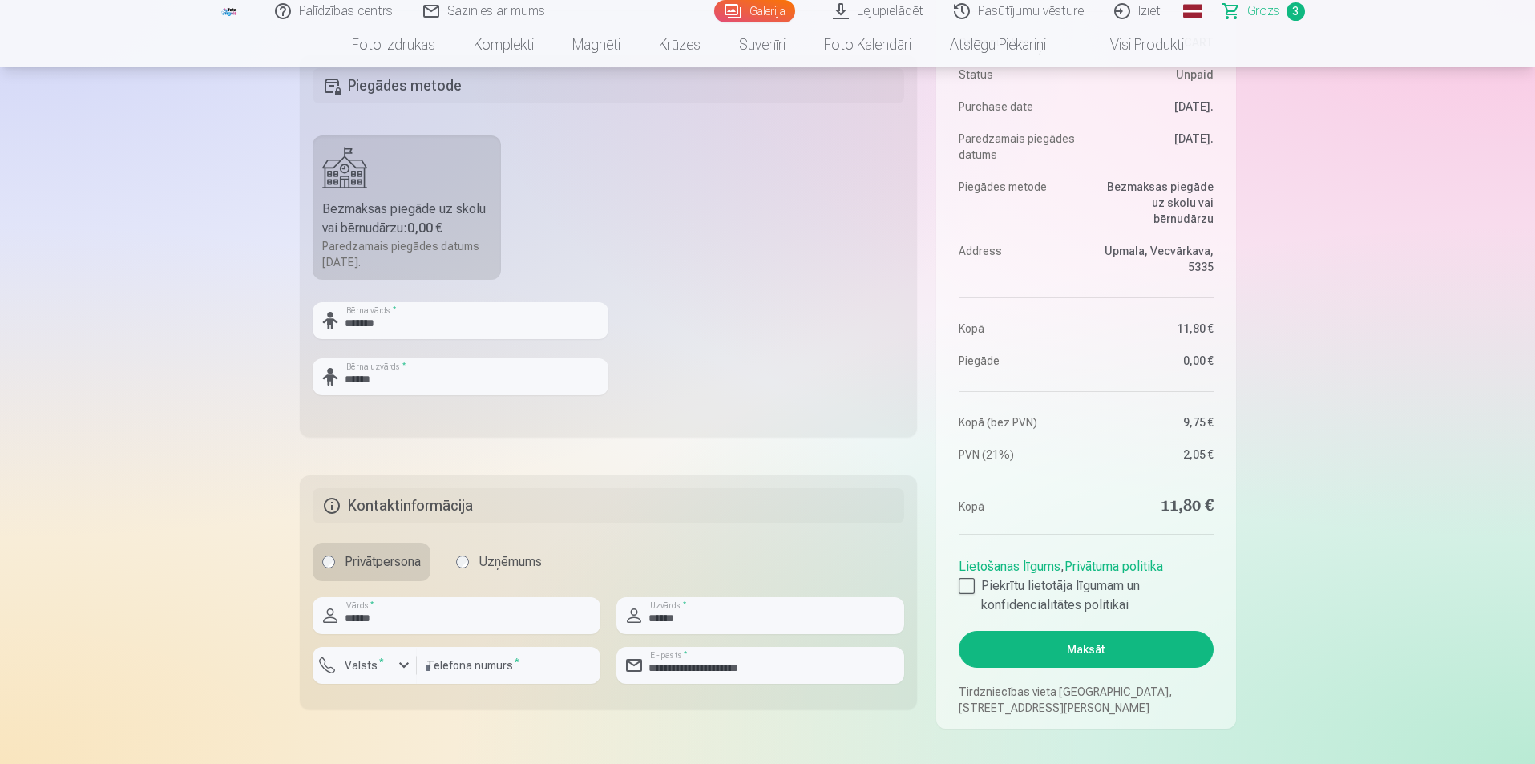
click at [1113, 649] on button "Maksāt" at bounding box center [1086, 649] width 254 height 37
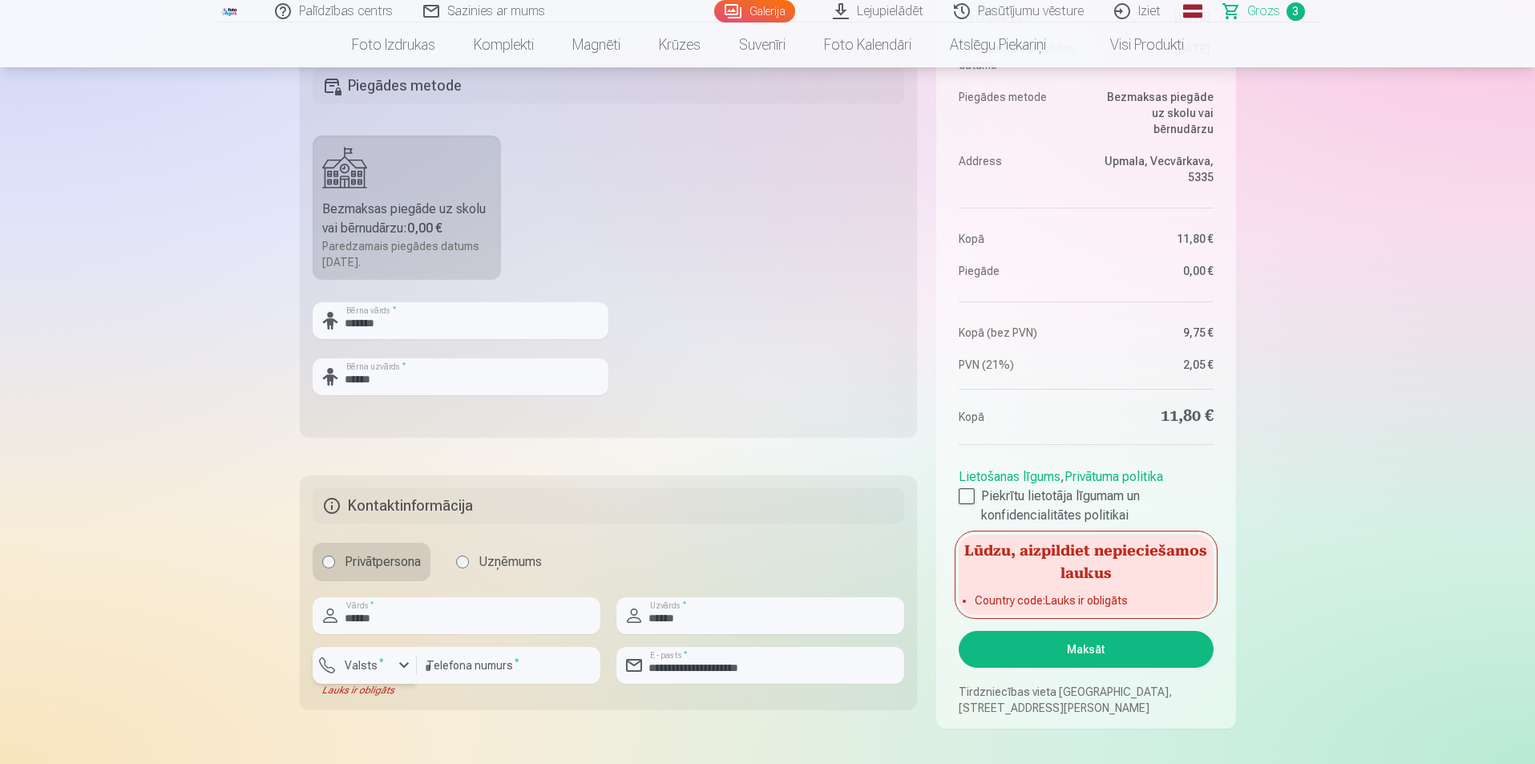
click at [399, 664] on div "button" at bounding box center [403, 665] width 19 height 19
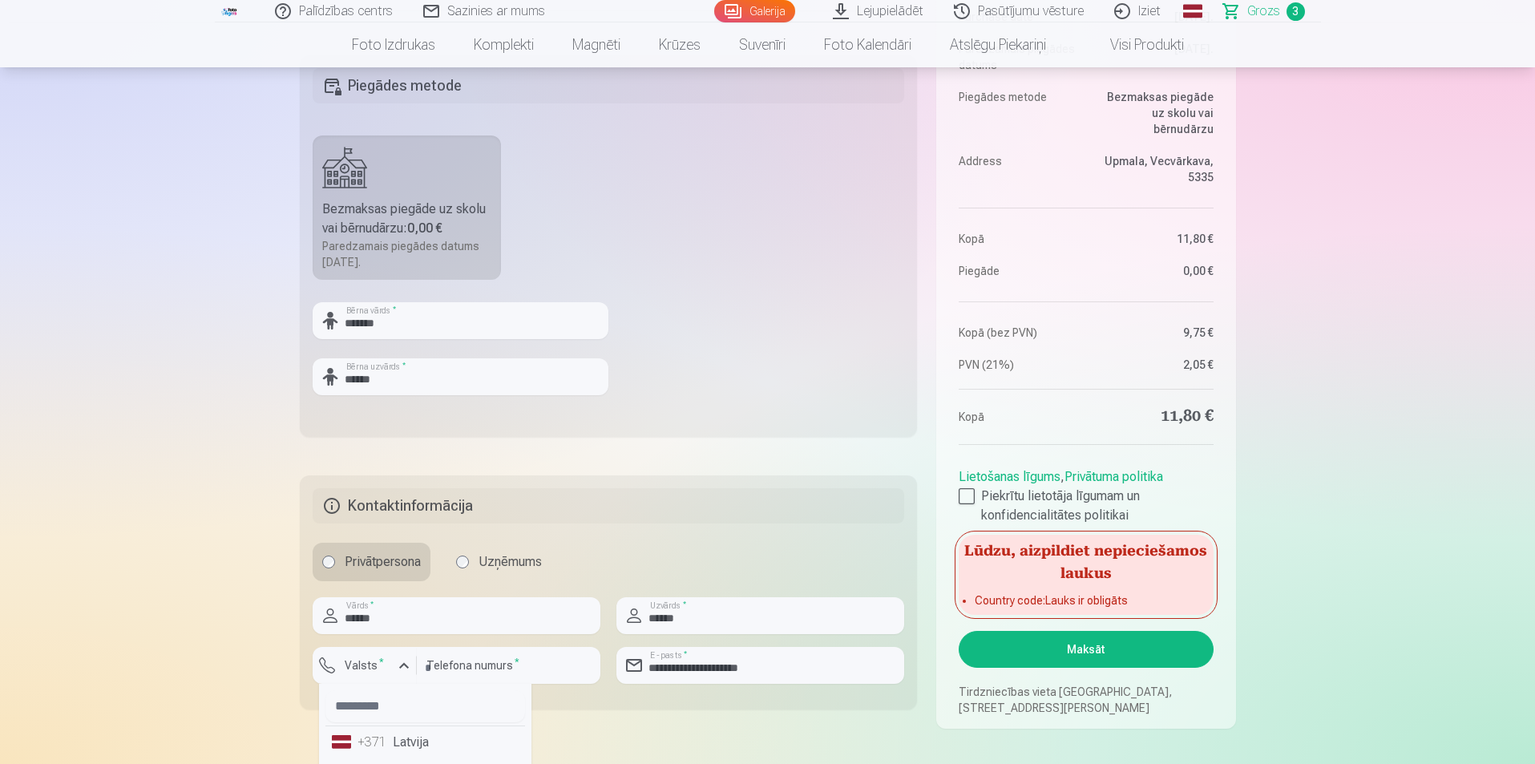
click at [409, 738] on li "+371 Latvija" at bounding box center [425, 742] width 200 height 32
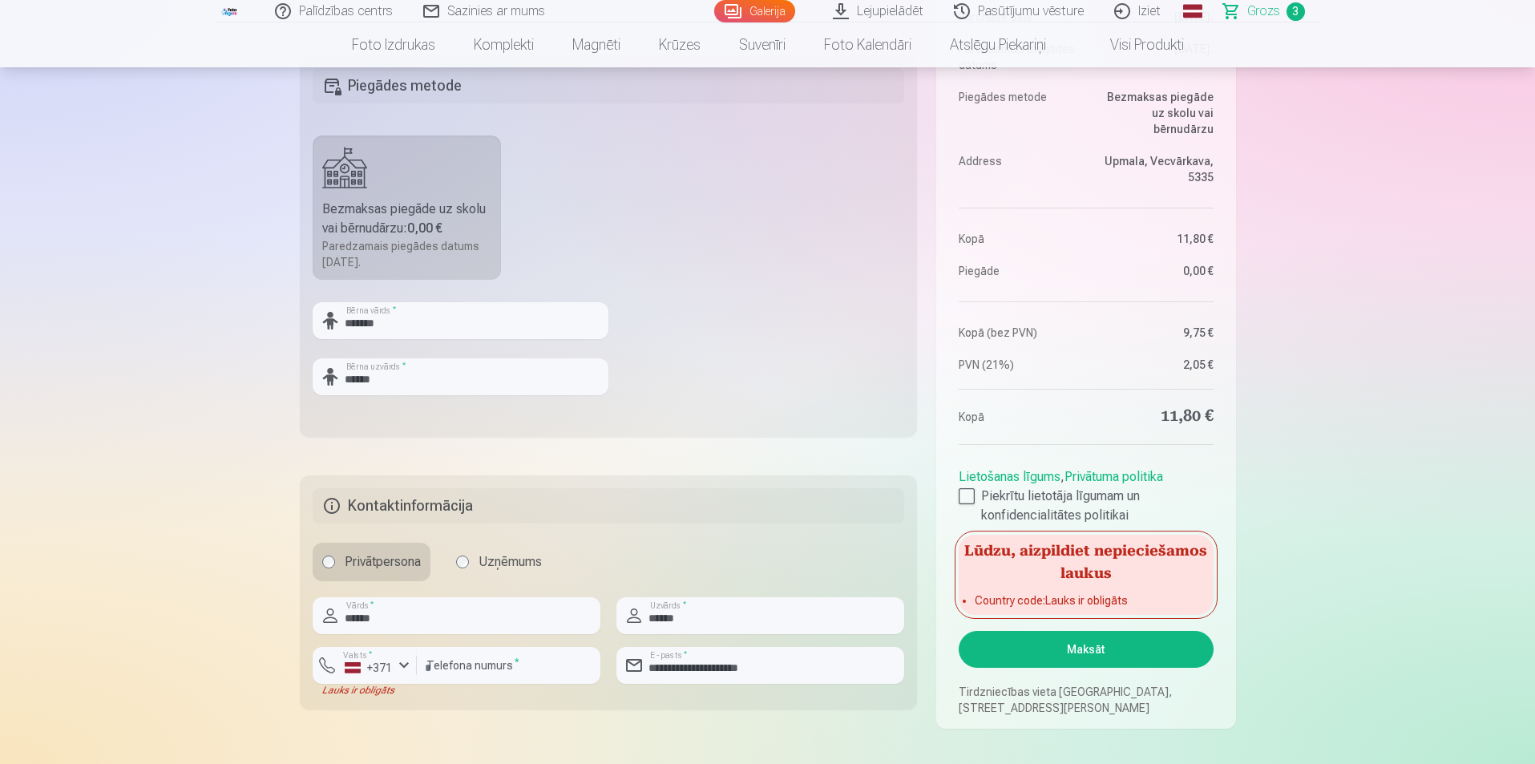
click at [1104, 649] on button "Maksāt" at bounding box center [1086, 649] width 254 height 37
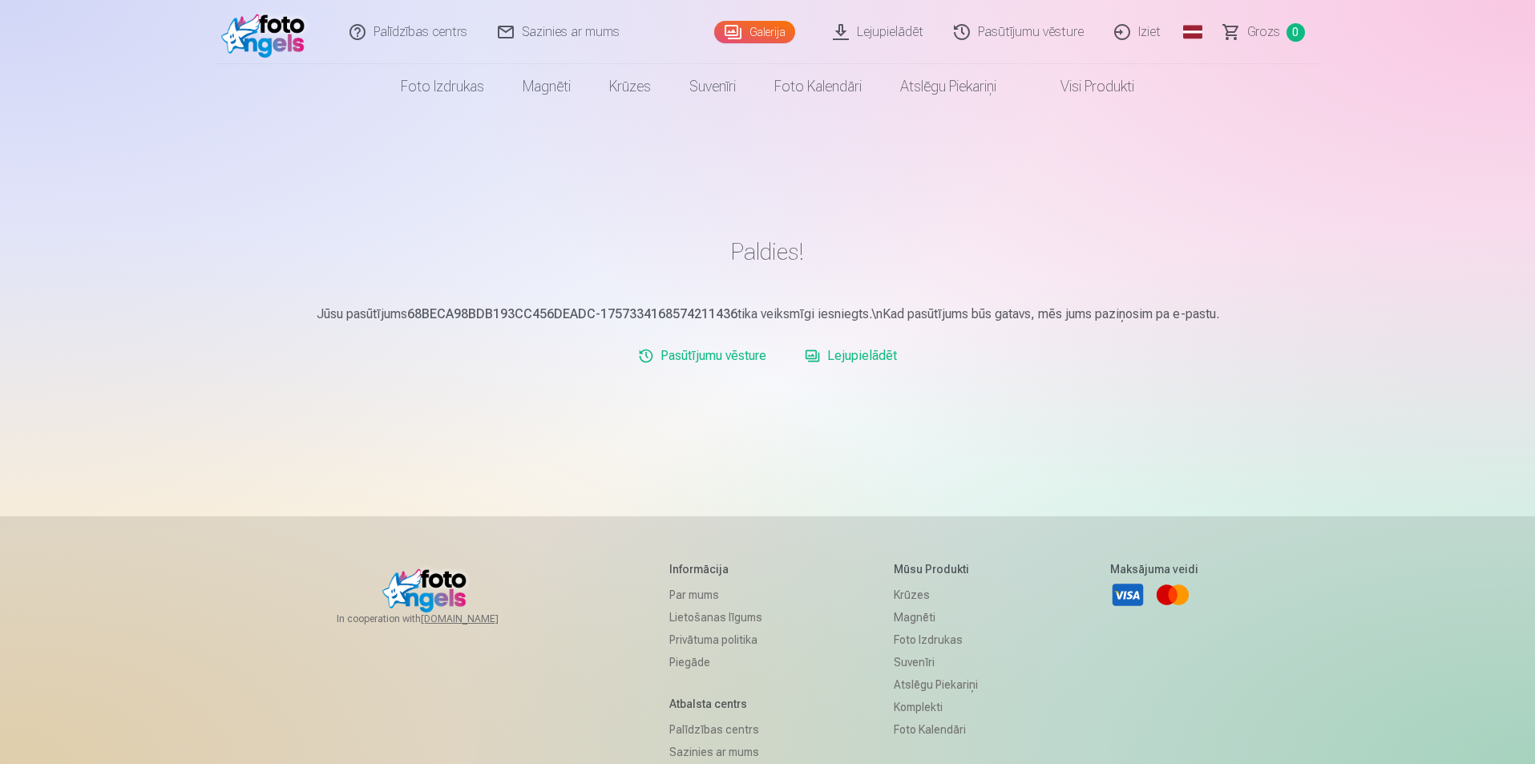
click at [1151, 33] on link "Iziet" at bounding box center [1138, 32] width 77 height 64
